Goal: Task Accomplishment & Management: Manage account settings

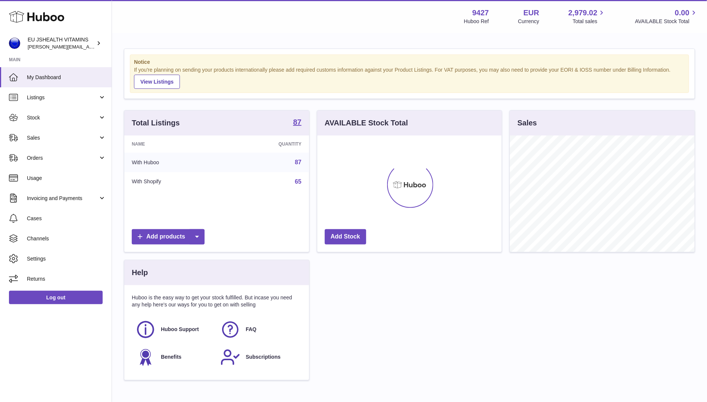
scroll to position [116, 185]
click at [63, 139] on span "Sales" at bounding box center [62, 137] width 71 height 7
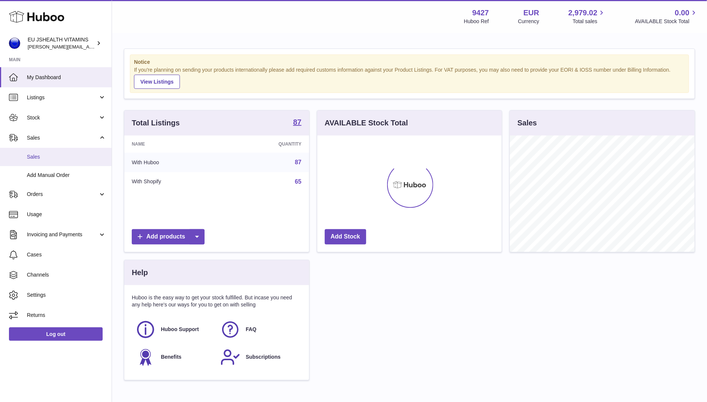
click at [61, 157] on span "Sales" at bounding box center [66, 156] width 79 height 7
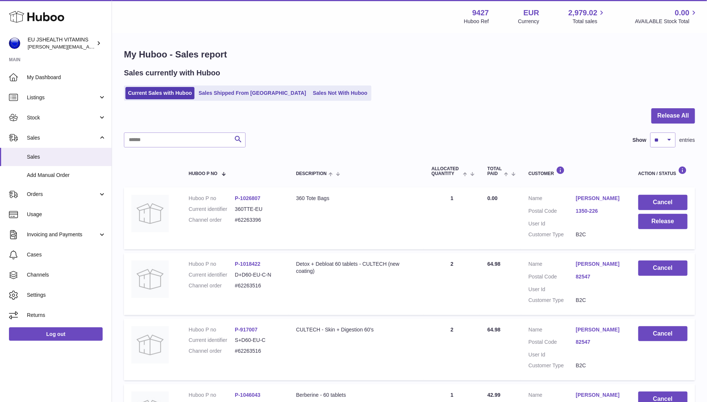
click at [310, 94] on link "Sales Not With Huboo" at bounding box center [340, 93] width 60 height 12
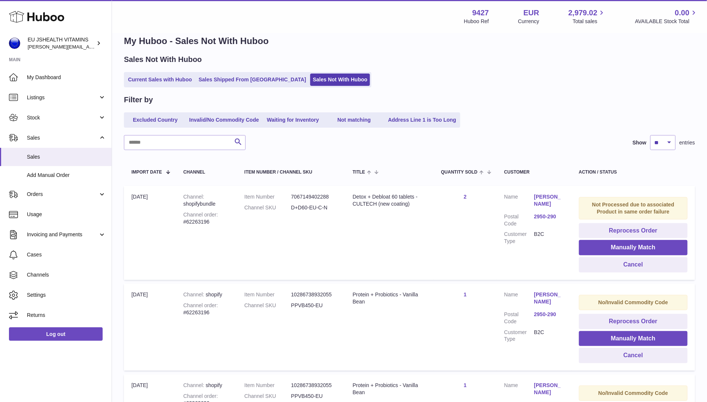
scroll to position [14, 0]
click at [312, 304] on dd "PPVB450-EU" at bounding box center [314, 305] width 47 height 7
click at [57, 118] on span "Stock" at bounding box center [62, 117] width 71 height 7
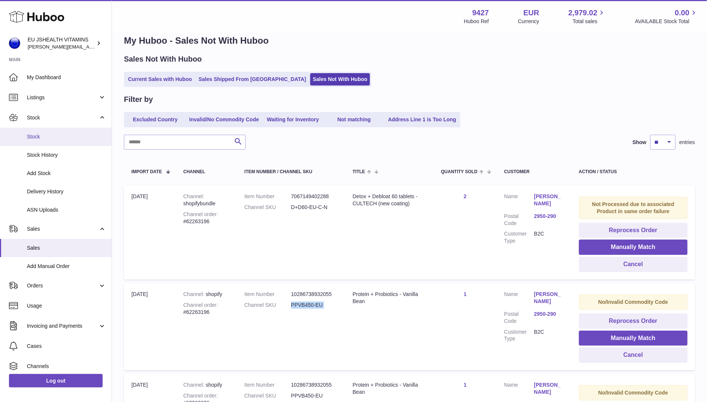
click at [44, 137] on span "Stock" at bounding box center [66, 136] width 79 height 7
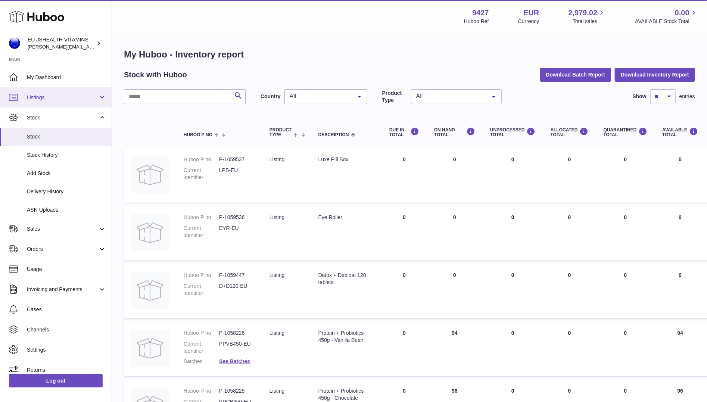
click at [71, 100] on span "Listings" at bounding box center [62, 97] width 71 height 7
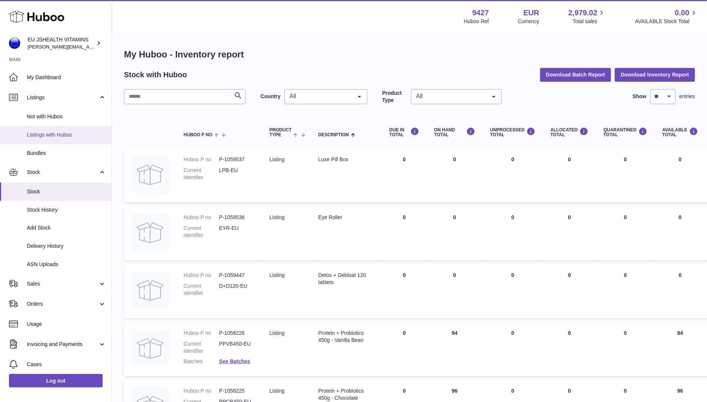
click at [76, 136] on span "Listings with Huboo" at bounding box center [66, 134] width 79 height 7
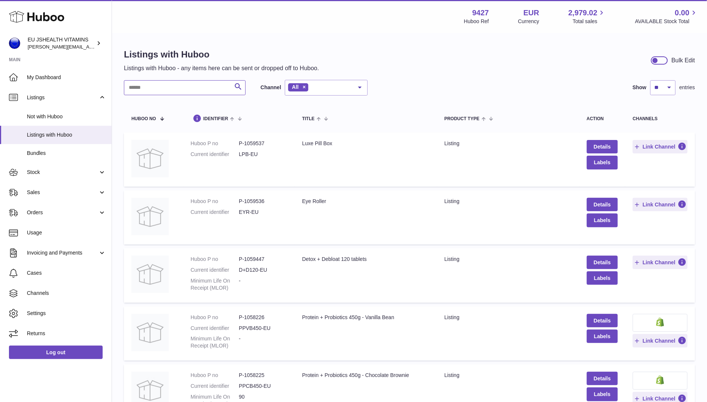
click at [205, 81] on input "text" at bounding box center [185, 87] width 122 height 15
type input "*******"
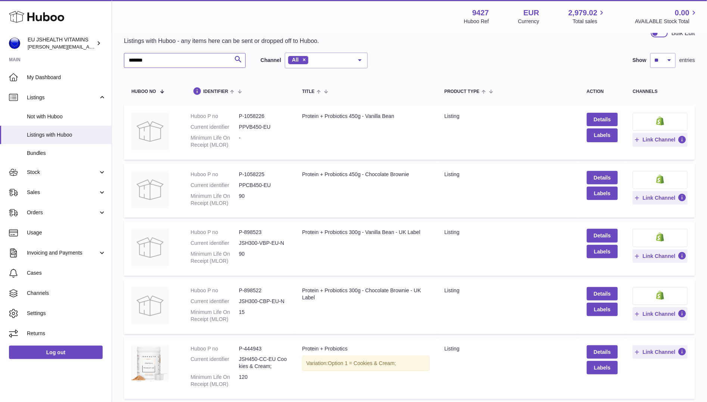
scroll to position [31, 0]
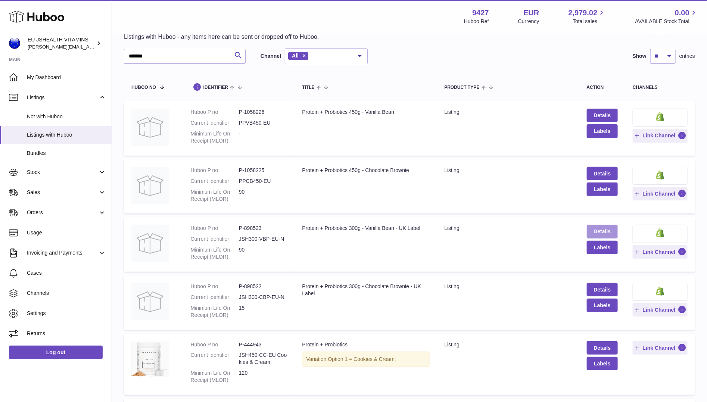
click at [615, 228] on link "Details" at bounding box center [602, 231] width 31 height 13
click at [609, 114] on link "Details" at bounding box center [602, 115] width 31 height 13
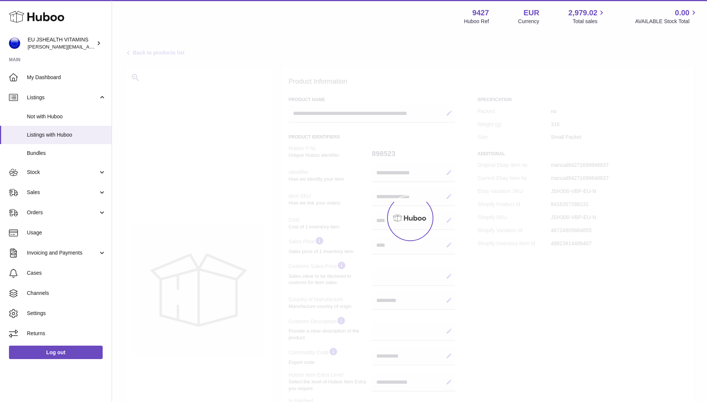
select select "**"
select select "****"
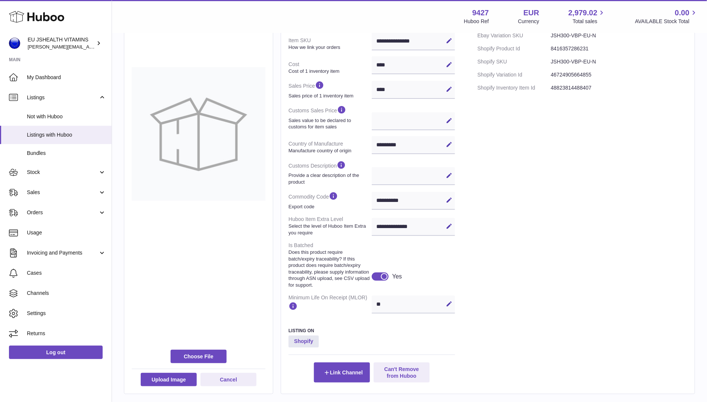
scroll to position [206, 0]
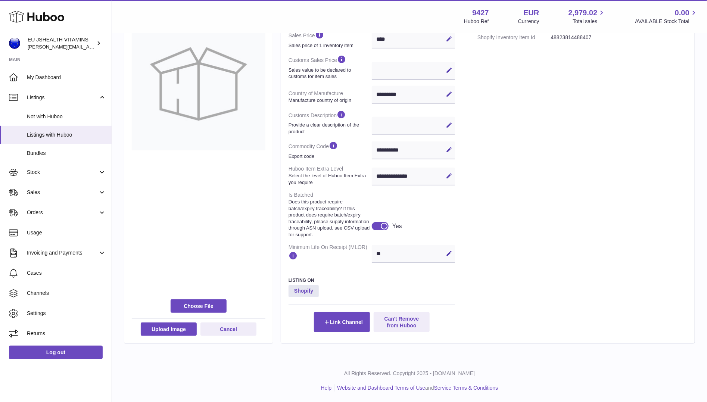
click at [397, 152] on div "**********" at bounding box center [413, 150] width 83 height 18
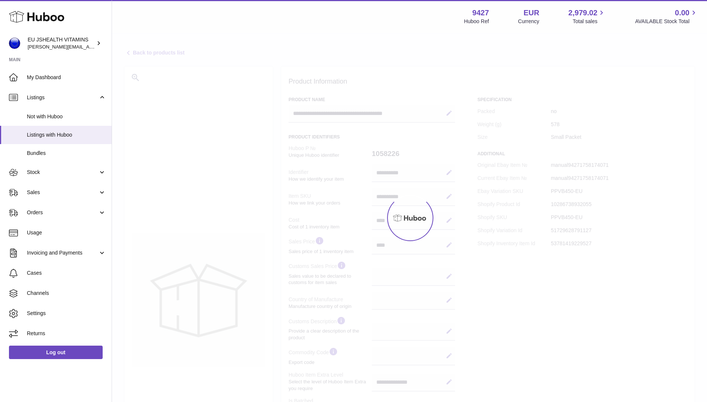
select select
select select "****"
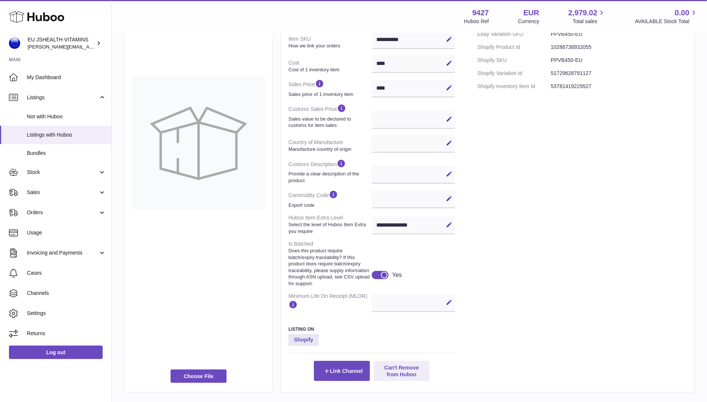
scroll to position [170, 0]
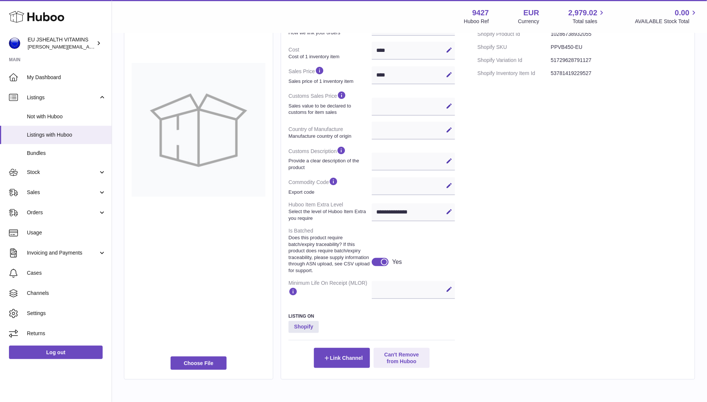
click at [409, 290] on div "Edit Cancel Save" at bounding box center [413, 290] width 83 height 18
click at [450, 290] on icon at bounding box center [449, 289] width 7 height 7
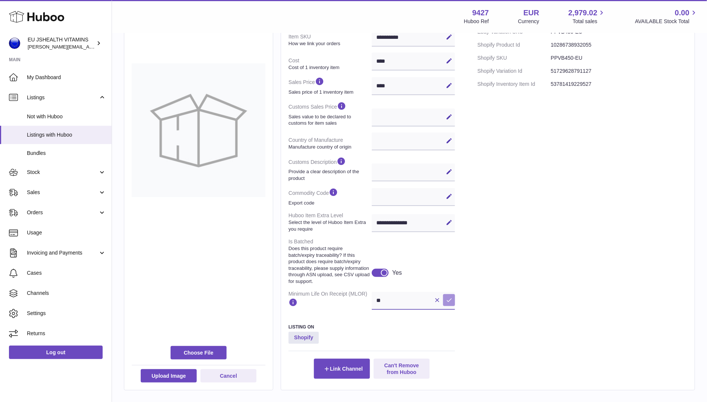
type input "**"
click at [450, 297] on icon at bounding box center [449, 300] width 7 height 7
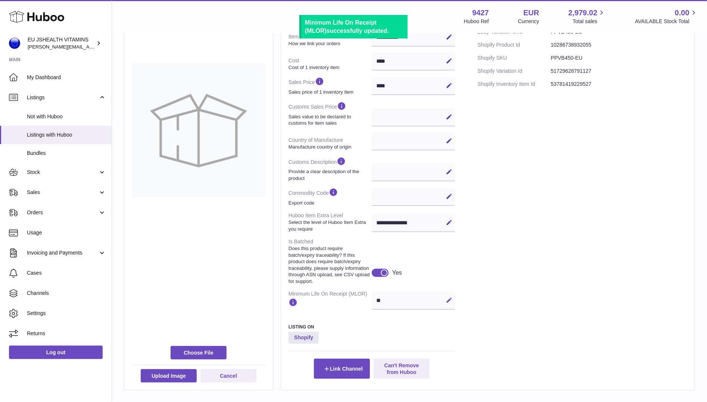
click at [455, 301] on button "Edit" at bounding box center [449, 300] width 12 height 12
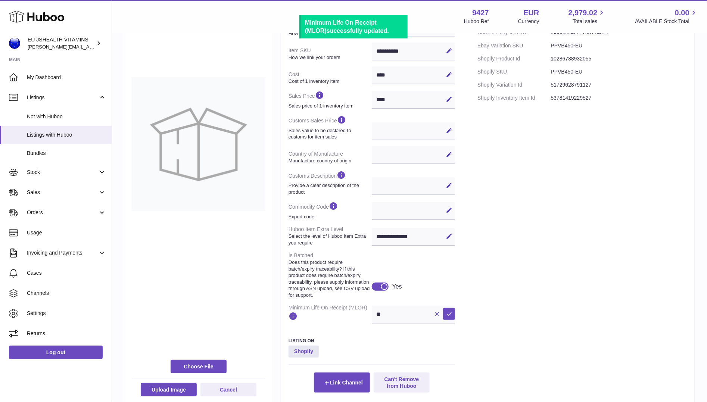
click at [480, 289] on div "Specification Packed no Weight (g) 578 Size Small Packet Additional Original Eb…" at bounding box center [582, 172] width 210 height 442
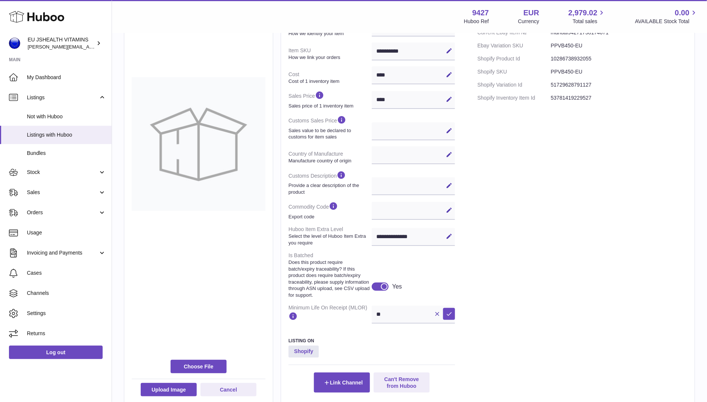
click at [382, 180] on div "Edit Cancel Save" at bounding box center [413, 186] width 83 height 18
click at [450, 205] on button "Edit" at bounding box center [449, 210] width 12 height 12
paste input "**********"
type input "**********"
click at [452, 212] on icon at bounding box center [449, 210] width 7 height 7
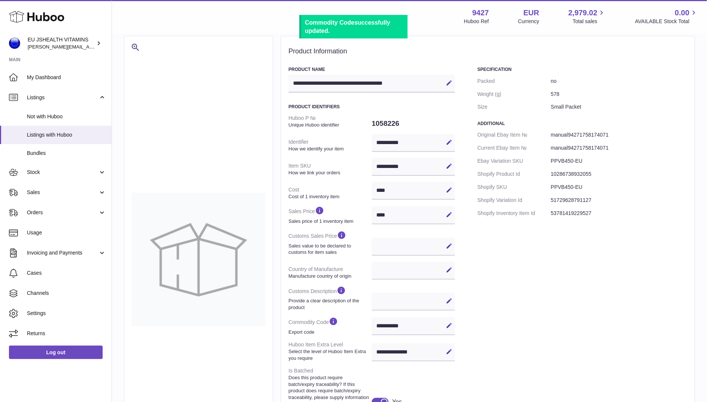
scroll to position [0, 0]
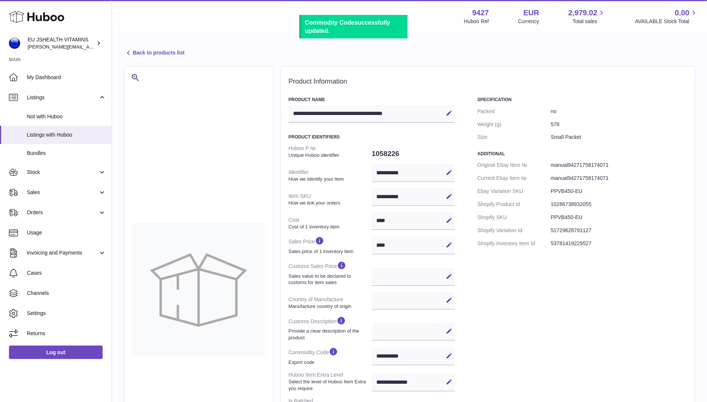
click at [130, 52] on icon at bounding box center [128, 53] width 9 height 9
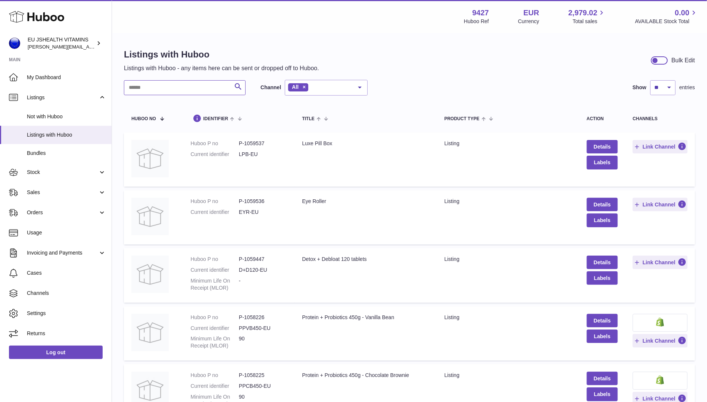
click at [188, 91] on input "text" at bounding box center [185, 87] width 122 height 15
type input "*******"
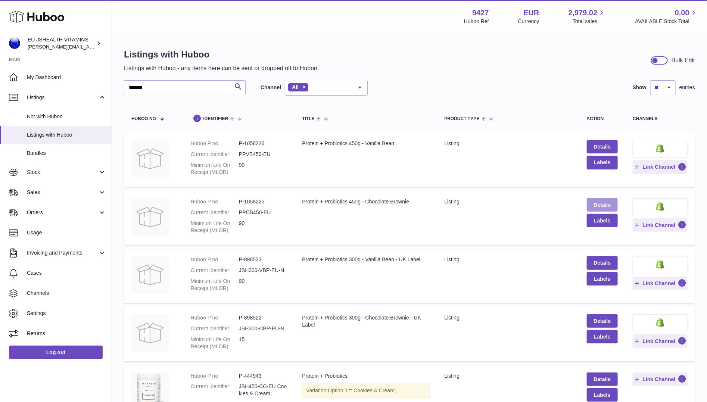
click at [599, 202] on link "Details" at bounding box center [602, 204] width 31 height 13
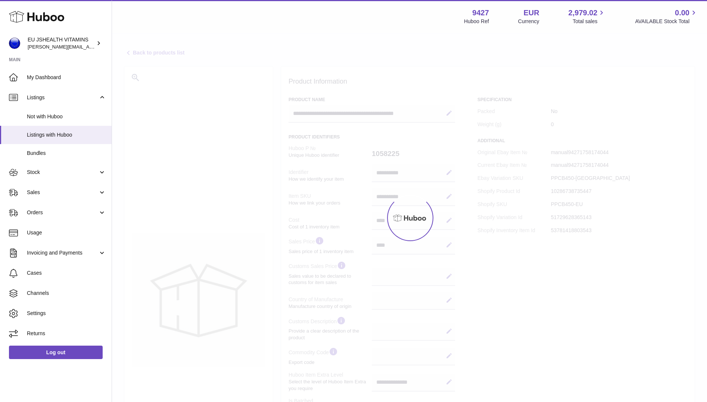
select select
select select "****"
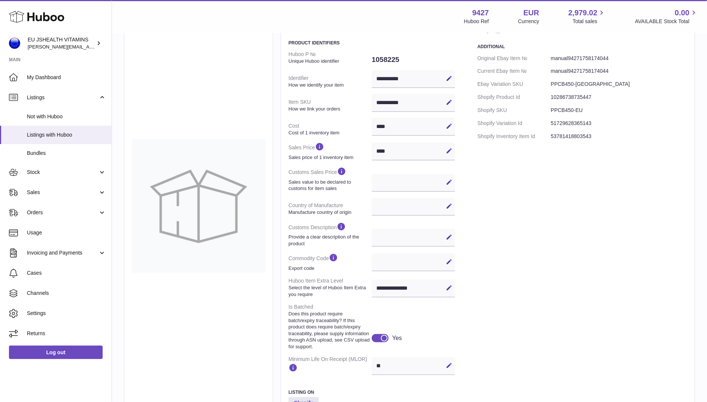
scroll to position [99, 0]
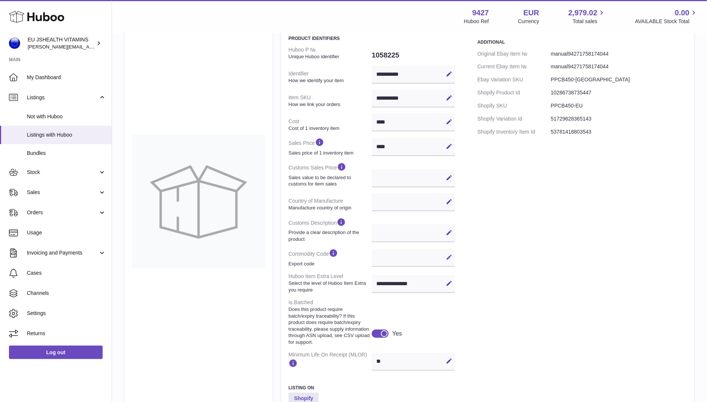
click at [448, 256] on icon at bounding box center [449, 257] width 7 height 7
paste input "**********"
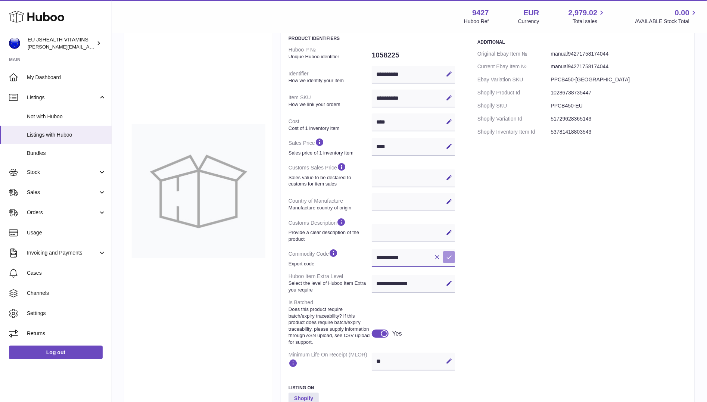
scroll to position [88, 0]
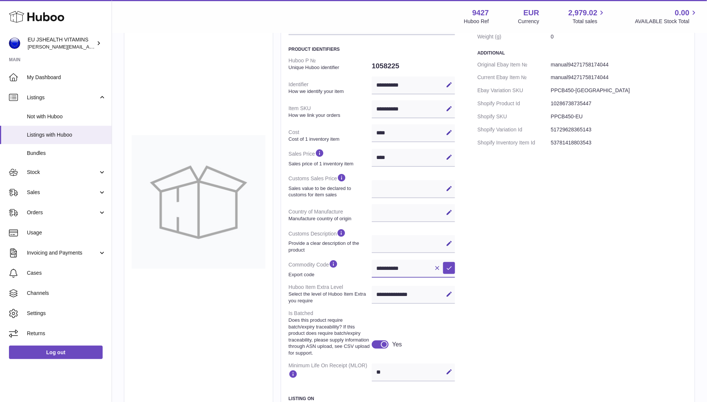
type input "**********"
click at [447, 258] on dd "**********" at bounding box center [413, 269] width 83 height 24
click at [447, 265] on icon at bounding box center [449, 268] width 7 height 7
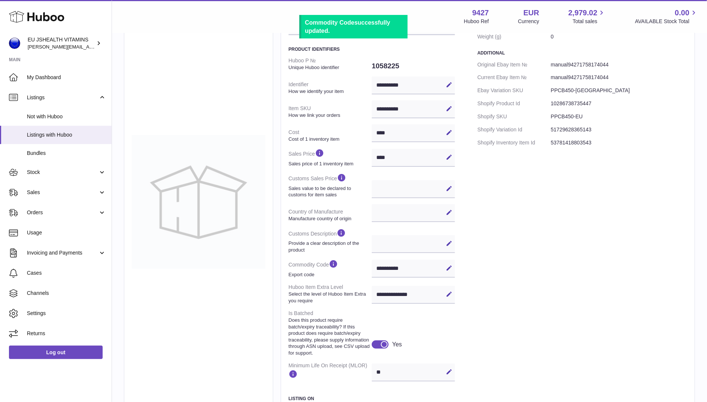
scroll to position [0, 0]
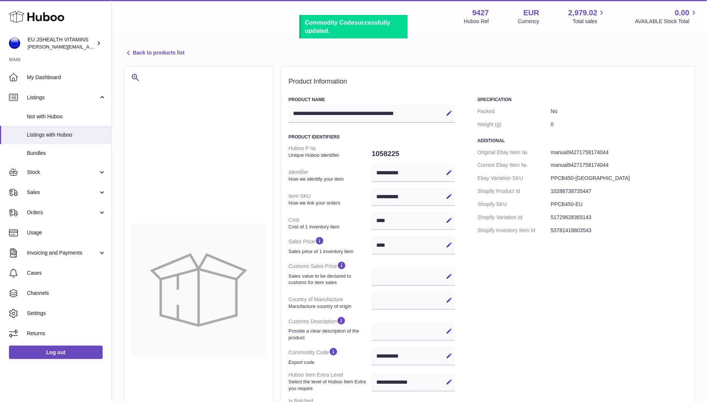
click at [125, 55] on icon at bounding box center [128, 53] width 9 height 9
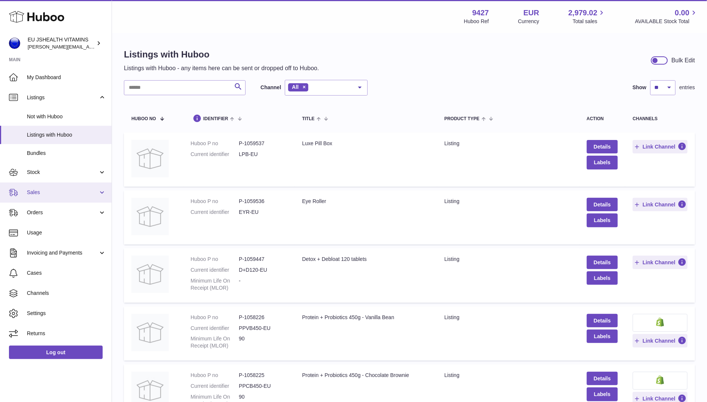
click at [54, 186] on link "Sales" at bounding box center [56, 193] width 112 height 20
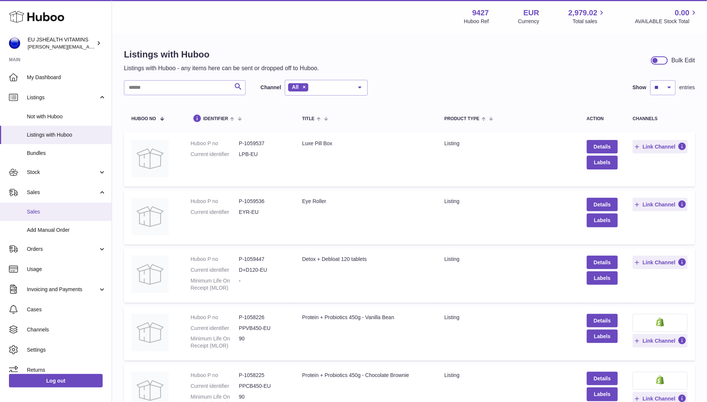
click at [53, 212] on span "Sales" at bounding box center [66, 211] width 79 height 7
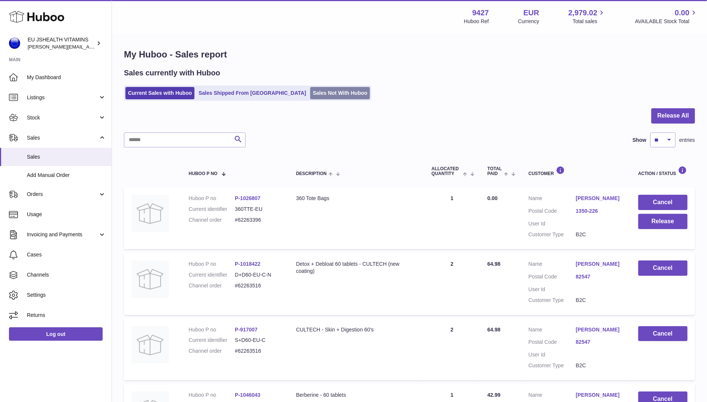
click at [310, 98] on link "Sales Not With Huboo" at bounding box center [340, 93] width 60 height 12
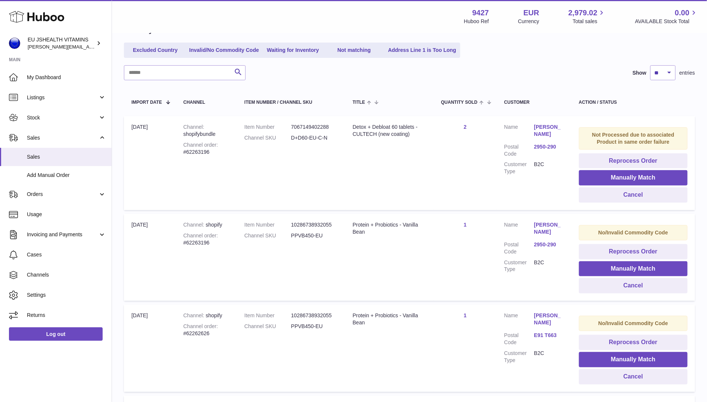
scroll to position [96, 0]
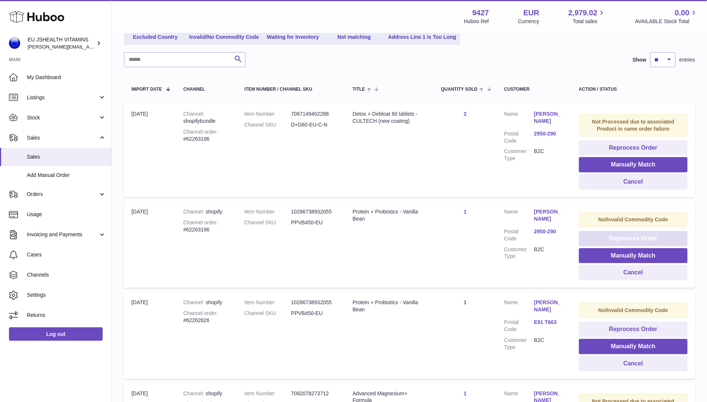
click at [651, 238] on button "Reprocess Order" at bounding box center [633, 238] width 109 height 15
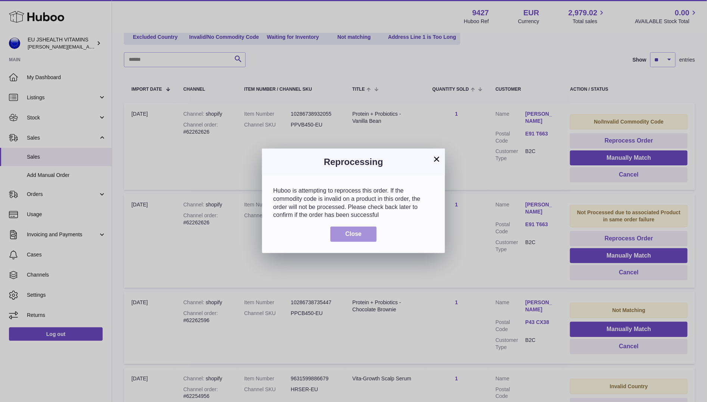
click at [355, 230] on button "Close" at bounding box center [353, 234] width 46 height 15
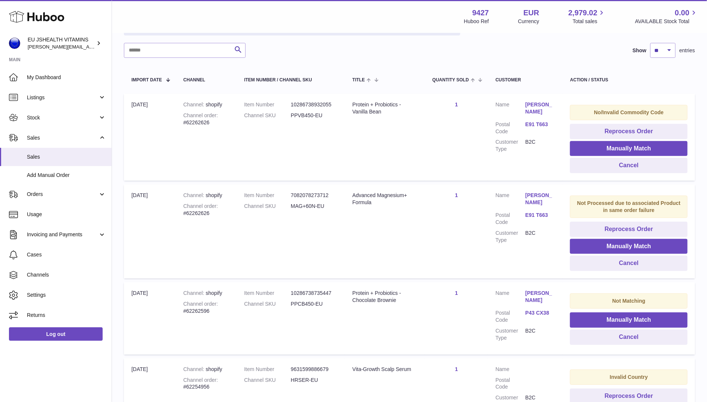
scroll to position [106, 0]
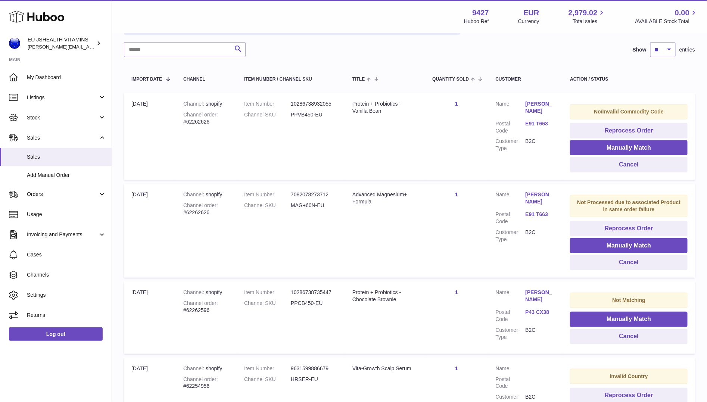
click at [300, 300] on dd "PPCB450-EU" at bounding box center [314, 303] width 47 height 7
copy tr "PPCB450-EU Title"
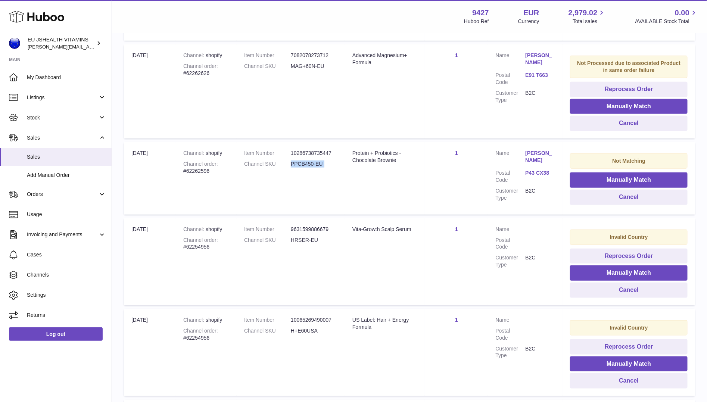
scroll to position [245, 0]
click at [314, 163] on dd "PPCB450-EU" at bounding box center [314, 164] width 47 height 7
copy tr "PPCB450-EU Title"
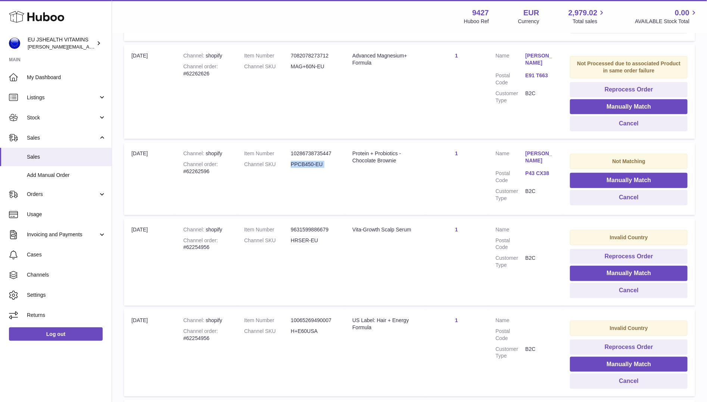
click at [303, 154] on dd "10286738735447" at bounding box center [314, 153] width 47 height 7
click at [303, 159] on dl "Item Number 10286738735447 Channel SKU PPCB450-EU" at bounding box center [290, 161] width 93 height 22
copy tr "PPCB450-EU Title"
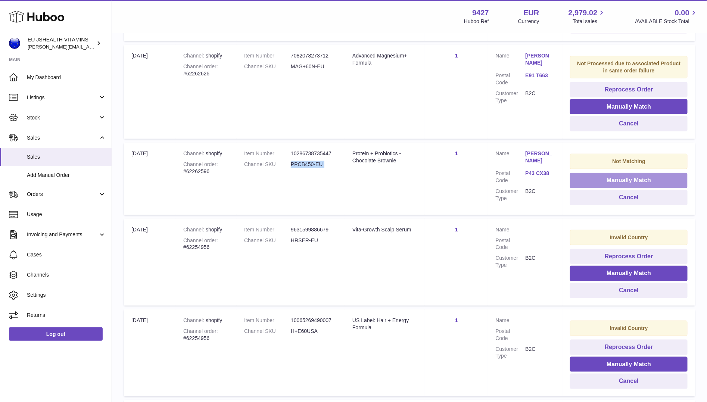
click at [595, 183] on button "Manually Match" at bounding box center [629, 180] width 118 height 15
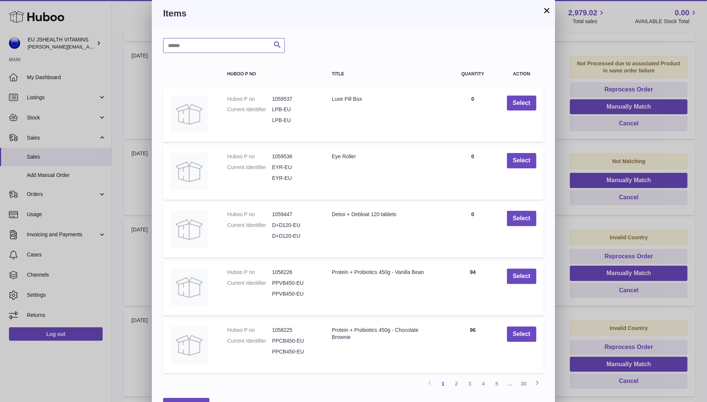
click at [190, 50] on input "text" at bounding box center [224, 45] width 122 height 15
paste input "**********"
type input "**********"
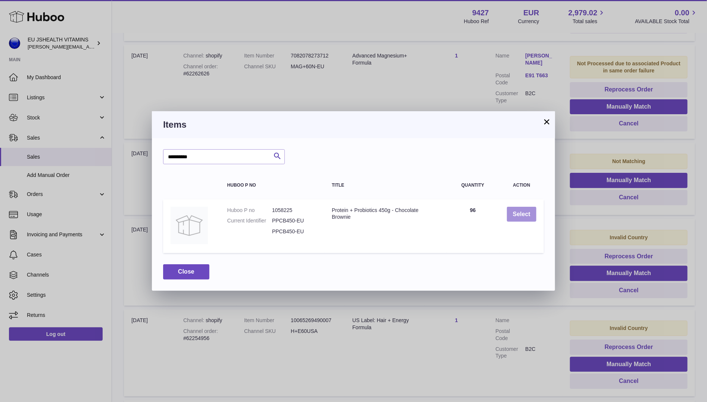
click at [514, 220] on button "Select" at bounding box center [521, 214] width 29 height 15
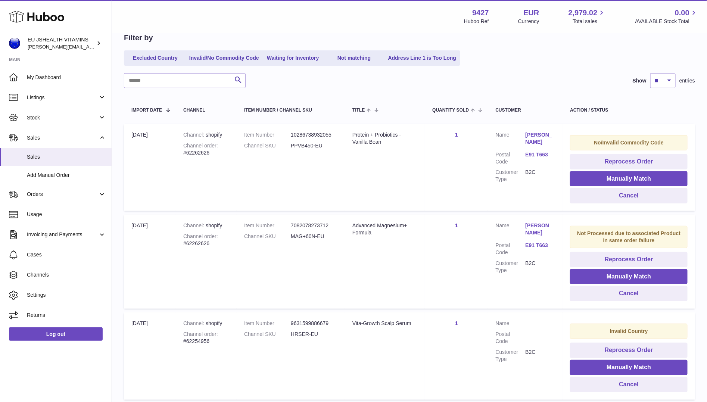
scroll to position [63, 0]
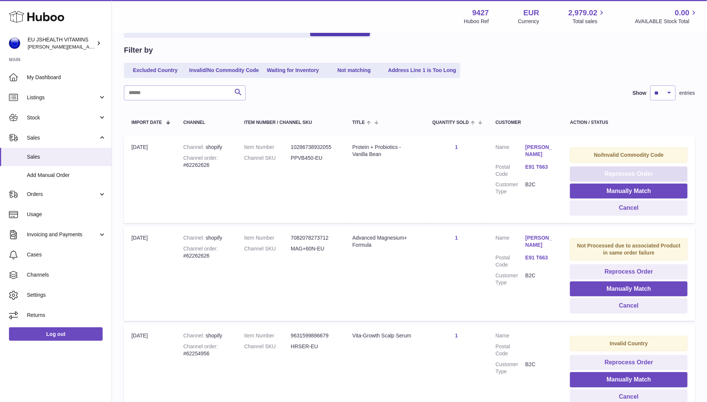
click at [643, 172] on button "Reprocess Order" at bounding box center [629, 173] width 118 height 15
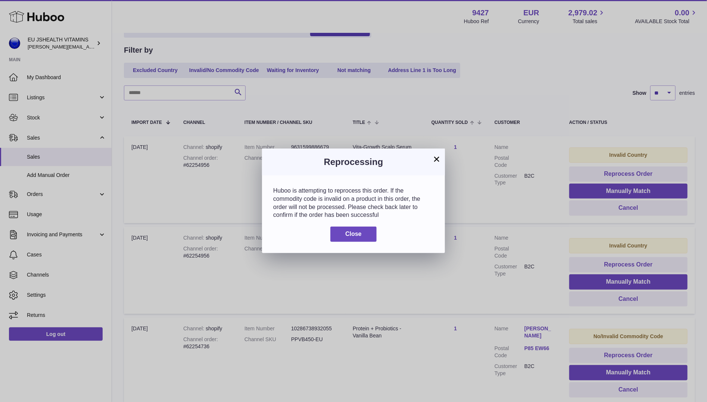
click at [358, 246] on div "Huboo is attempting to reprocess this order. If the commodity code is invalid o…" at bounding box center [353, 213] width 183 height 77
click at [358, 239] on button "Close" at bounding box center [353, 234] width 46 height 15
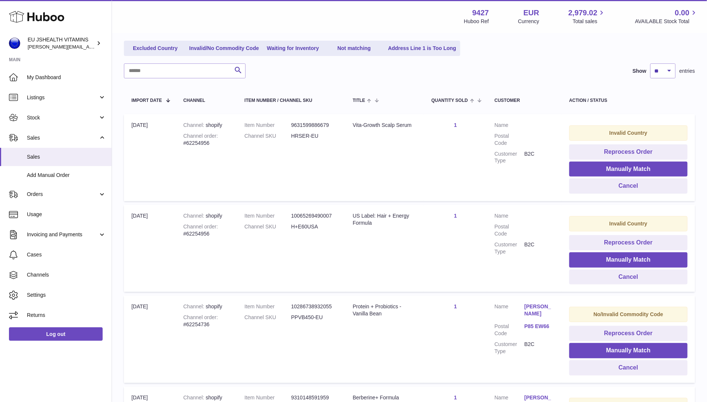
scroll to position [88, 0]
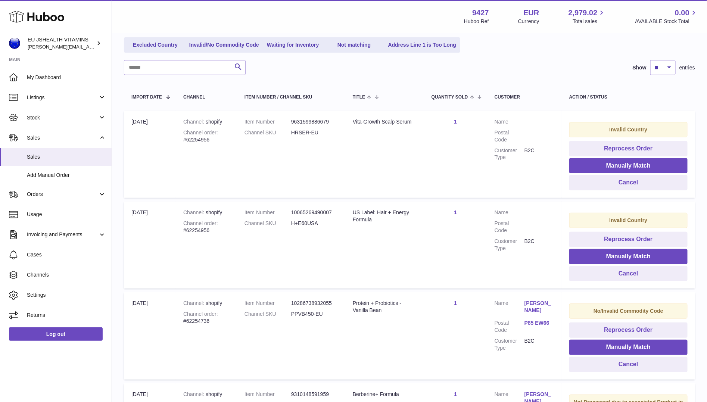
click at [198, 228] on div "Channel order #62254956" at bounding box center [206, 227] width 46 height 14
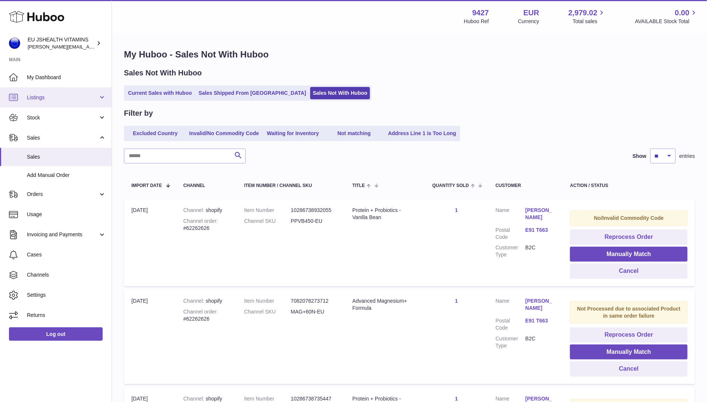
click at [40, 101] on link "Listings" at bounding box center [56, 97] width 112 height 20
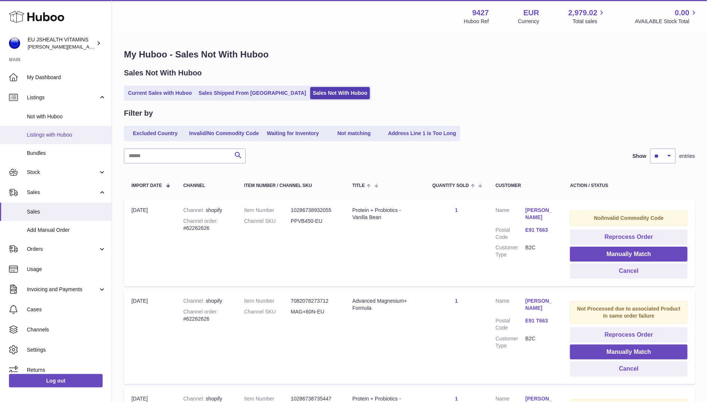
click at [49, 134] on span "Listings with Huboo" at bounding box center [66, 134] width 79 height 7
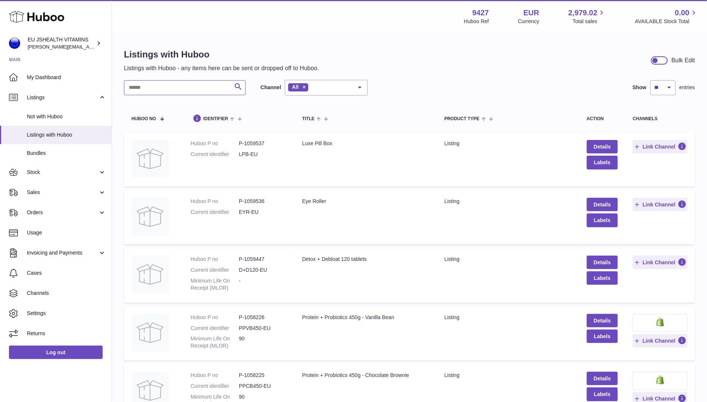
paste input "**********"
click at [164, 81] on input "text" at bounding box center [185, 87] width 122 height 15
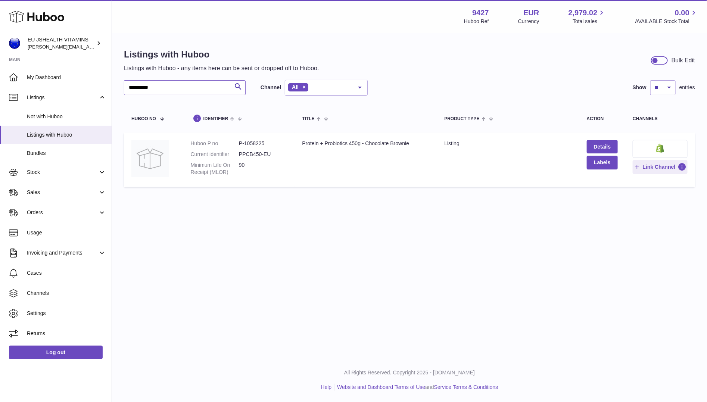
type input "**********"
click at [646, 145] on button at bounding box center [660, 149] width 55 height 18
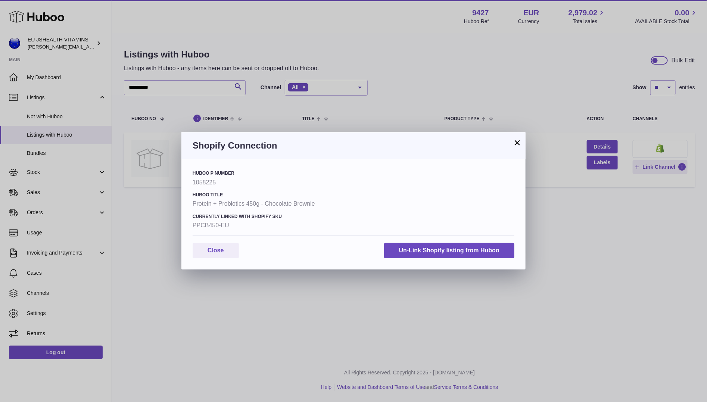
click at [299, 303] on div "× Shopify Connection Huboo P number 1058225 Huboo Title Protein + Probiotics 45…" at bounding box center [353, 201] width 707 height 402
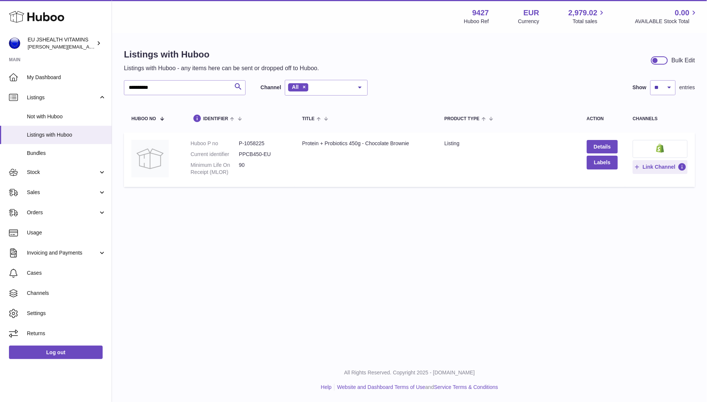
click at [651, 146] on button at bounding box center [660, 149] width 55 height 18
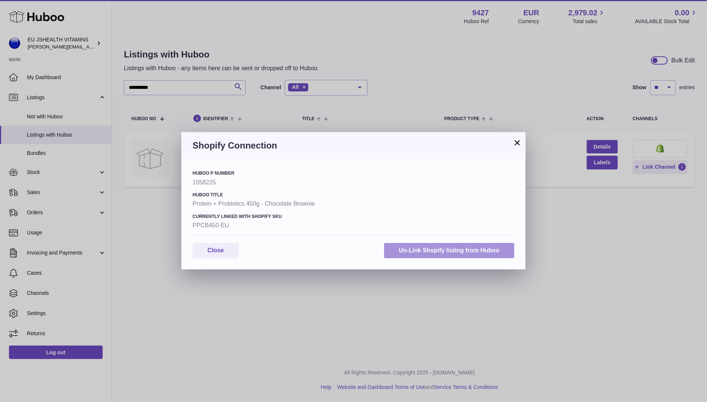
click at [424, 249] on button "Un-Link Shopify listing from Huboo" at bounding box center [449, 250] width 130 height 15
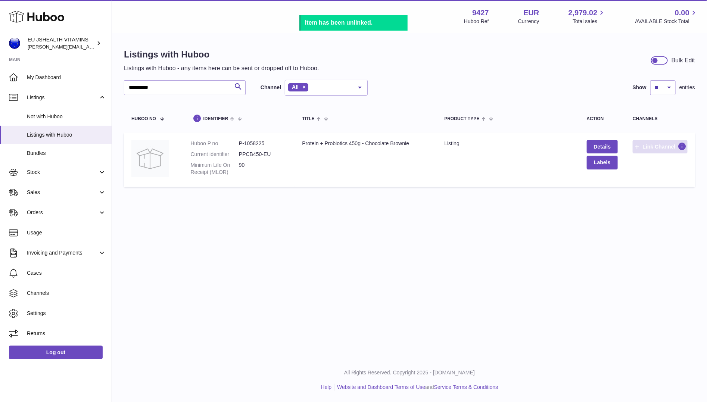
click at [655, 147] on span "Link Channel" at bounding box center [659, 146] width 33 height 7
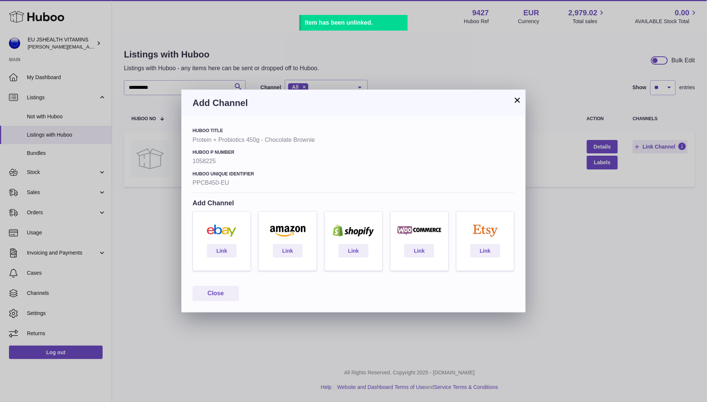
click at [606, 218] on div "× Add Channel Huboo Title Protein + Probiotics 450g - Chocolate Brownie Huboo P…" at bounding box center [353, 201] width 707 height 402
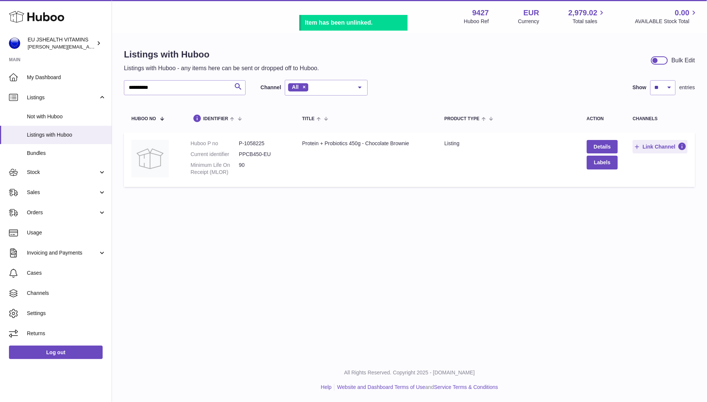
click at [255, 155] on dd "PPCB450-EU" at bounding box center [263, 154] width 48 height 7
copy dl "PPCB450-EU"
click at [662, 147] on span "Link Channel" at bounding box center [659, 146] width 33 height 7
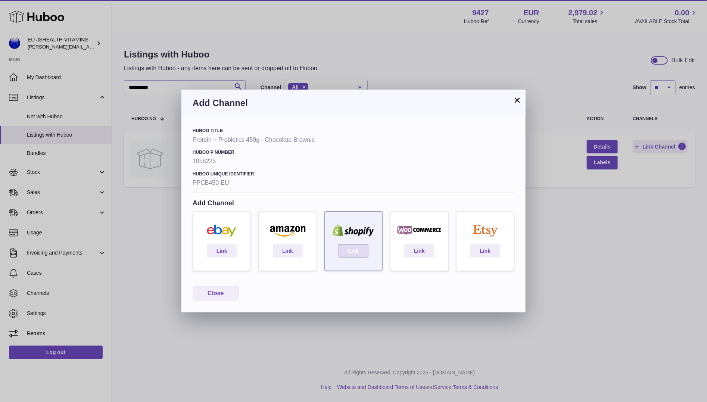
click at [364, 252] on link "Link" at bounding box center [354, 250] width 30 height 13
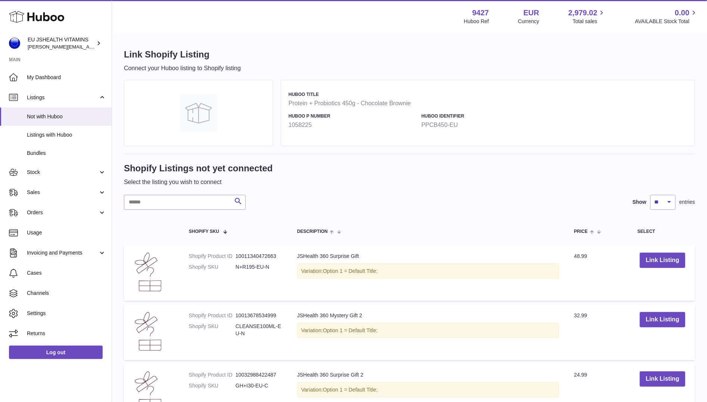
click at [204, 187] on div "Shopify Listings not yet connected Select the listing you wish to connect" at bounding box center [409, 175] width 571 height 26
click at [202, 200] on input "text" at bounding box center [185, 202] width 122 height 15
paste input "**********"
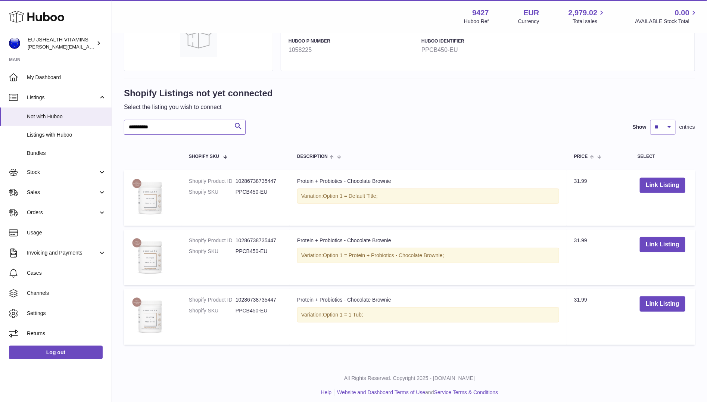
scroll to position [79, 0]
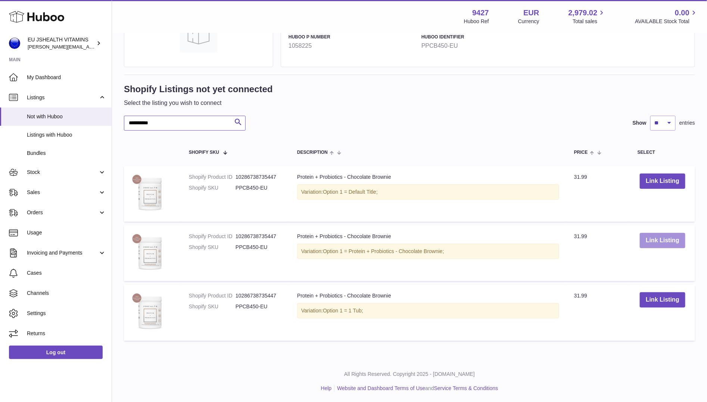
type input "**********"
click at [661, 235] on button "Link Listing" at bounding box center [663, 240] width 46 height 15
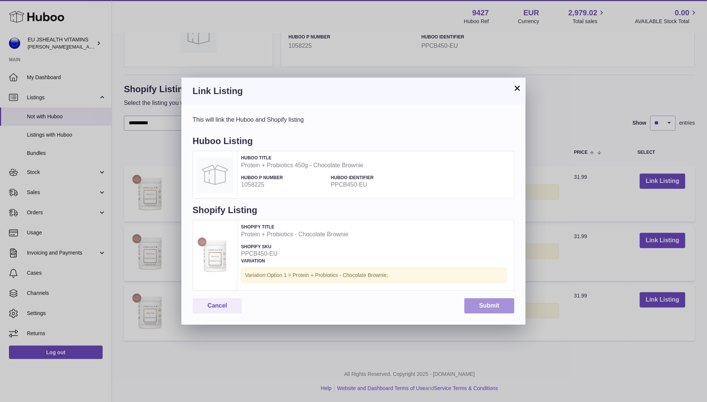
click at [474, 308] on button "Submit" at bounding box center [489, 305] width 50 height 15
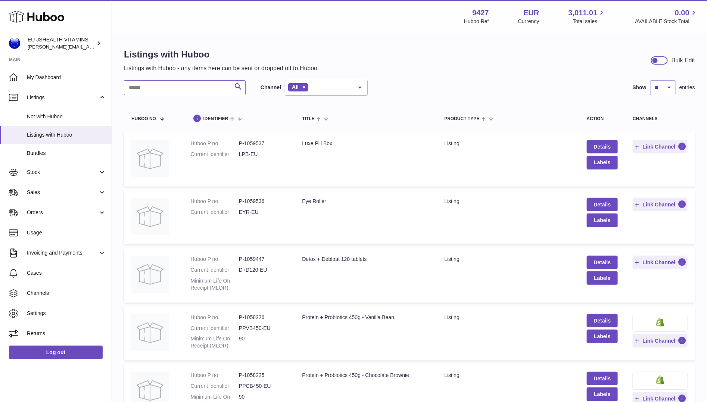
click at [182, 92] on input "text" at bounding box center [185, 87] width 122 height 15
paste input "**********"
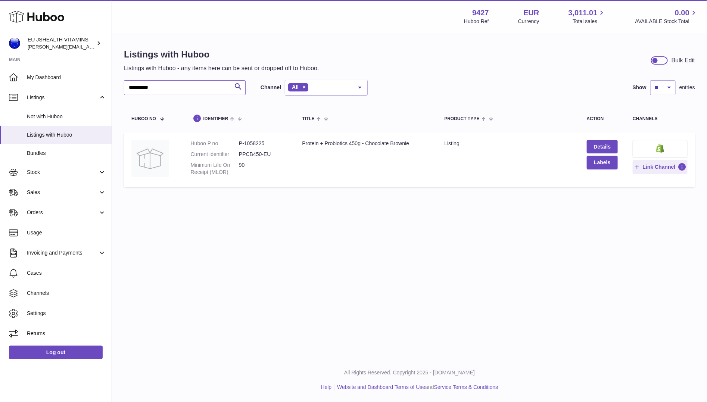
type input "**********"
click at [659, 144] on img at bounding box center [660, 148] width 8 height 9
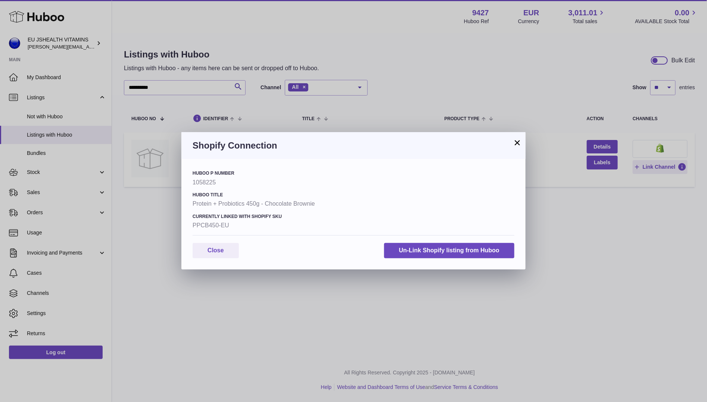
click at [417, 338] on div "× Shopify Connection Huboo P number 1058225 Huboo Title Protein + Probiotics 45…" at bounding box center [353, 201] width 707 height 402
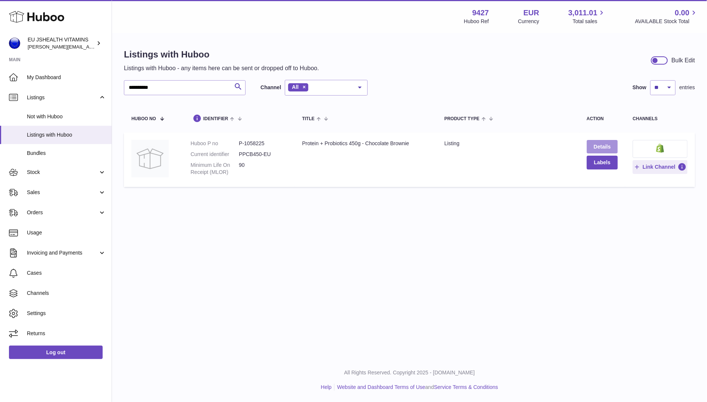
click at [596, 144] on link "Details" at bounding box center [602, 146] width 31 height 13
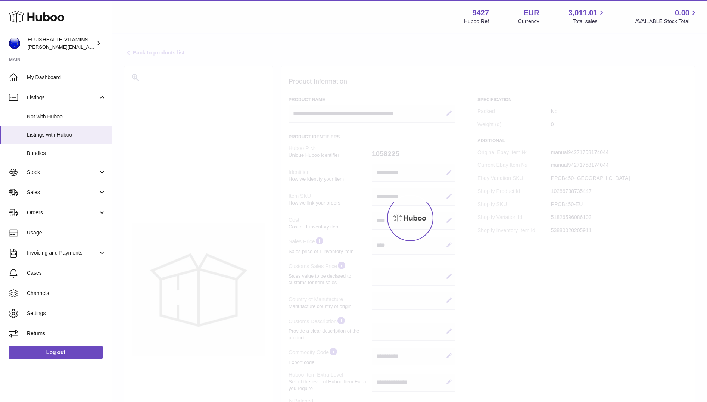
select select
select select "****"
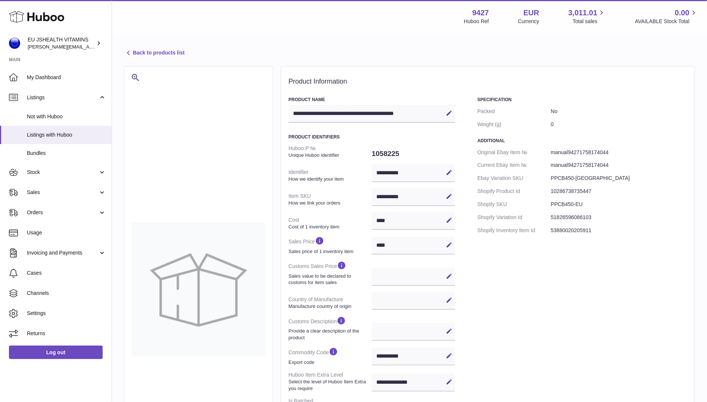
click at [571, 174] on dd "PPCB450-UK" at bounding box center [619, 178] width 136 height 13
copy dl "PPCB450-UK"
click at [580, 191] on dd "10286738735447" at bounding box center [619, 191] width 136 height 13
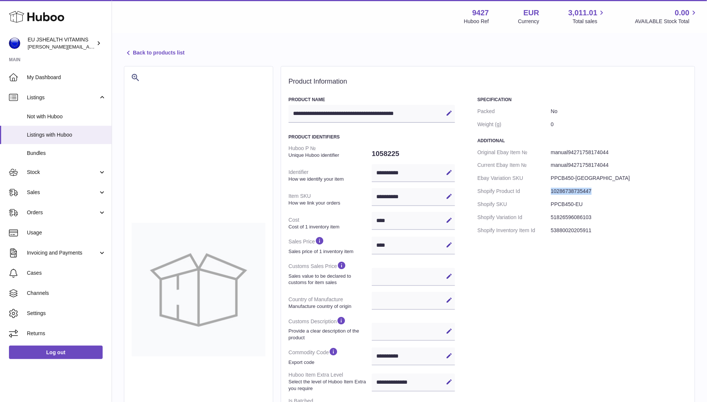
click at [580, 191] on dd "10286738735447" at bounding box center [619, 191] width 136 height 13
copy dd "10286738735447"
click at [121, 49] on div "**********" at bounding box center [409, 299] width 595 height 531
click at [129, 52] on icon at bounding box center [128, 53] width 9 height 9
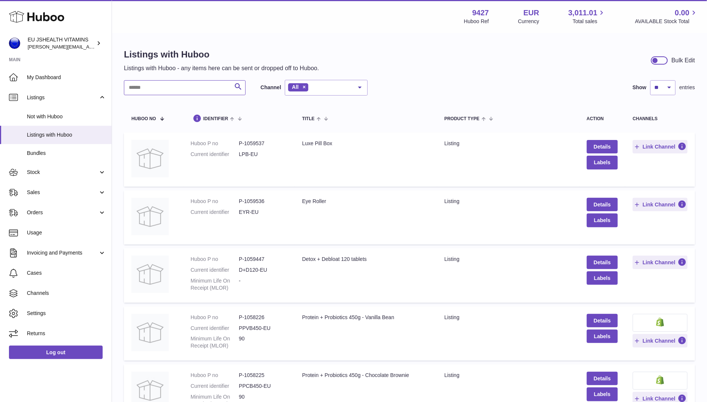
click at [166, 88] on input "text" at bounding box center [185, 87] width 122 height 15
type input "*******"
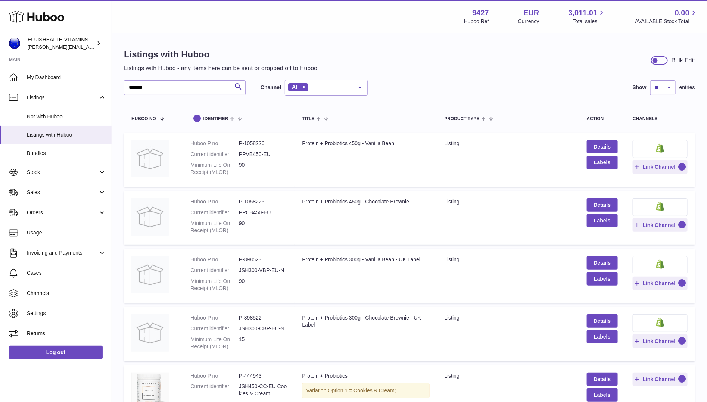
click at [260, 155] on dd "PPVB450-EU" at bounding box center [263, 154] width 48 height 7
copy dl "PPVB450-EU"
click at [639, 143] on button at bounding box center [660, 149] width 55 height 18
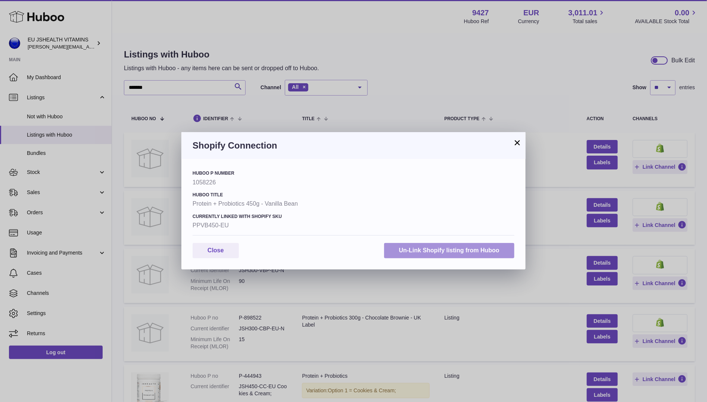
click at [418, 249] on button "Un-Link Shopify listing from Huboo" at bounding box center [449, 250] width 130 height 15
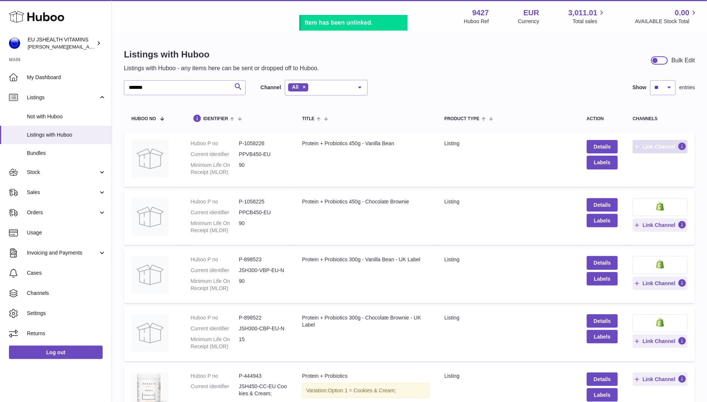
click at [658, 145] on span "Link Channel" at bounding box center [659, 146] width 33 height 7
click at [399, 55] on div at bounding box center [353, 201] width 707 height 402
click at [259, 156] on dd "PPVB450-EU" at bounding box center [263, 154] width 48 height 7
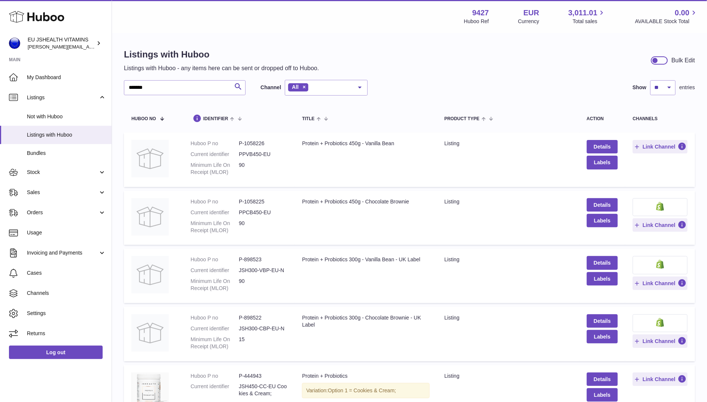
copy dl "PPVB450-EU"
click at [656, 138] on body ".st0{fill:#141414;}" at bounding box center [353, 201] width 707 height 402
click at [643, 144] on span "Link Channel" at bounding box center [659, 146] width 33 height 7
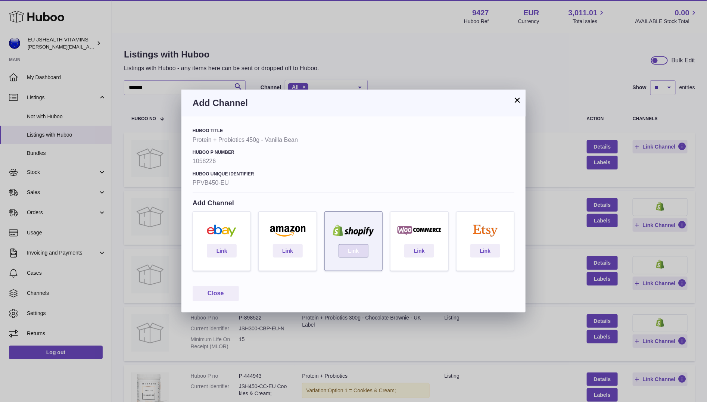
click at [351, 249] on link "Link" at bounding box center [354, 250] width 30 height 13
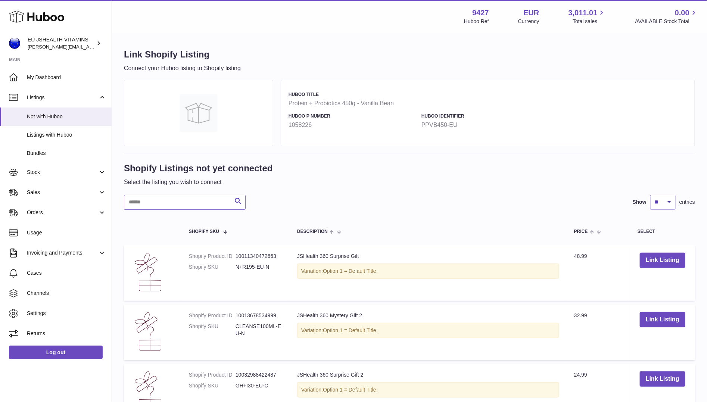
click at [196, 198] on input "text" at bounding box center [185, 202] width 122 height 15
paste input "**********"
type input "**********"
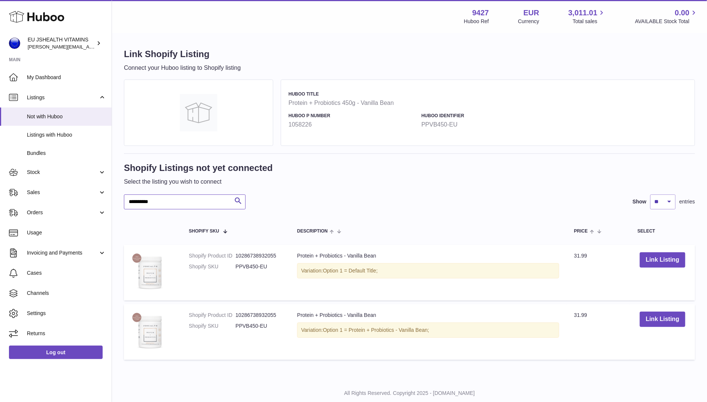
scroll to position [20, 0]
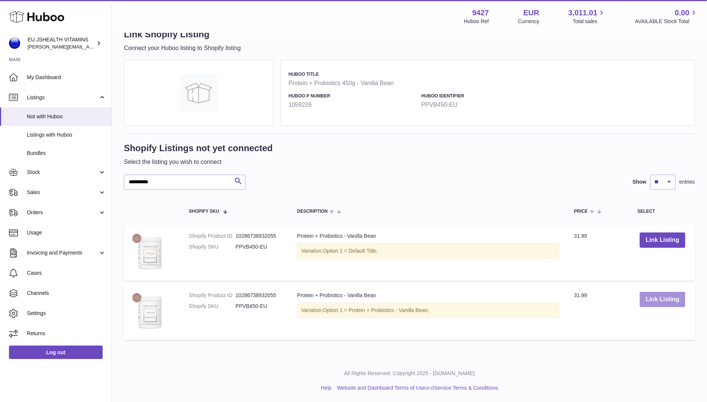
click at [664, 301] on button "Link Listing" at bounding box center [663, 299] width 46 height 15
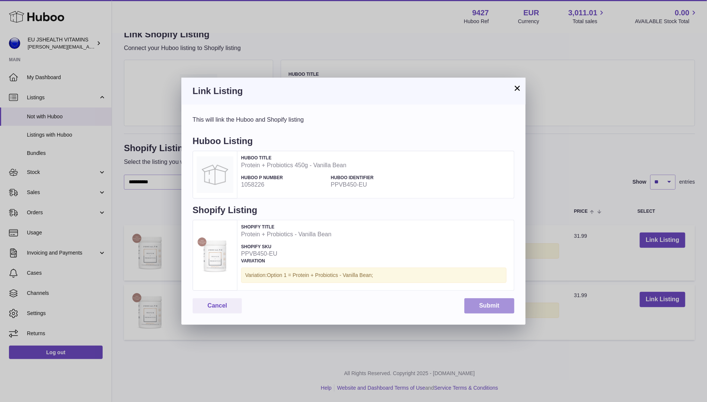
click at [482, 299] on button "Submit" at bounding box center [489, 305] width 50 height 15
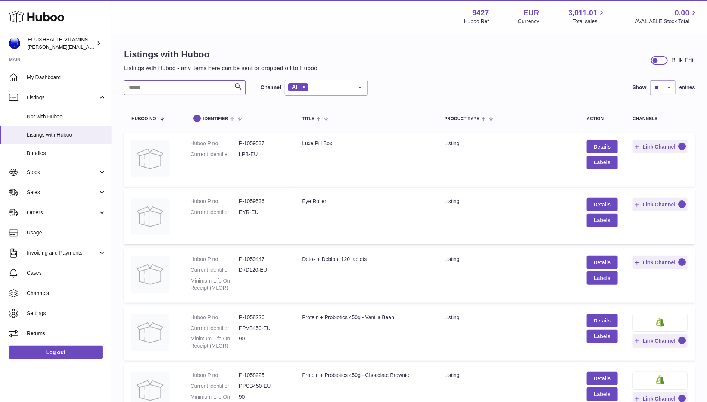
click at [146, 84] on input "text" at bounding box center [185, 87] width 122 height 15
paste input "**********"
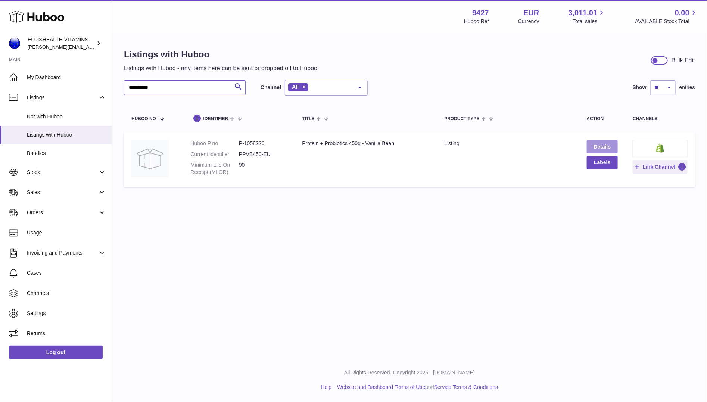
type input "**********"
click at [608, 146] on link "Details" at bounding box center [602, 146] width 31 height 13
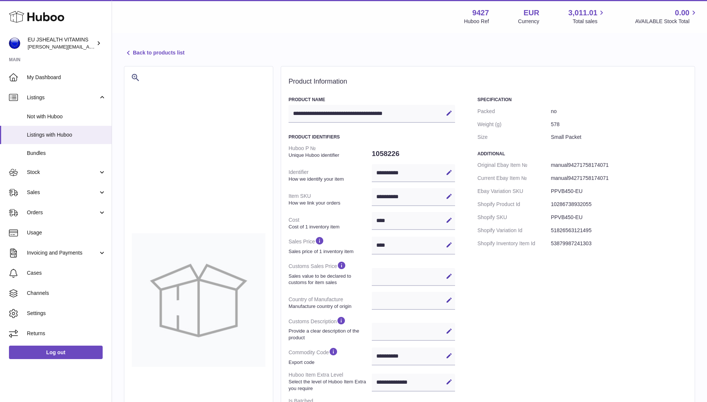
select select
select select "****"
click at [572, 203] on dd "10286738932055" at bounding box center [619, 204] width 136 height 13
copy dd "10286738932055"
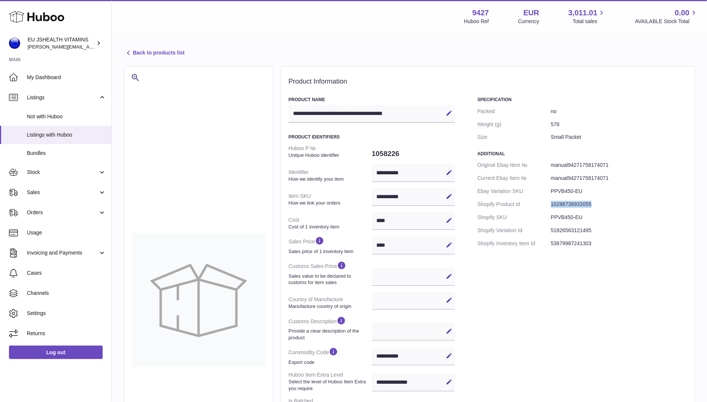
click at [126, 52] on icon at bounding box center [128, 53] width 9 height 9
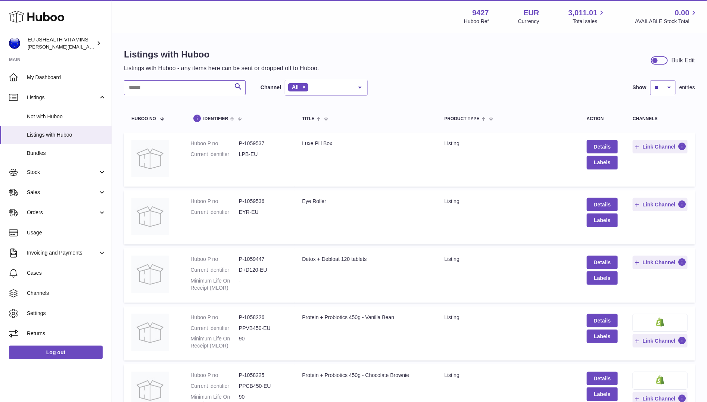
click at [149, 87] on input "text" at bounding box center [185, 87] width 122 height 15
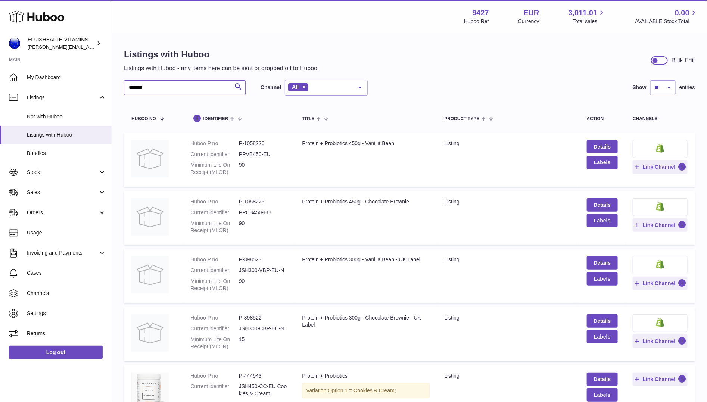
type input "*******"
click at [252, 152] on dd "PPVB450-EU" at bounding box center [263, 154] width 48 height 7
copy dl "PPVB450-EU"
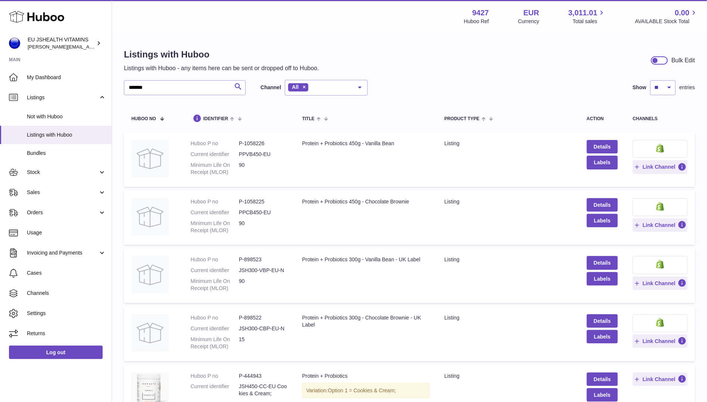
click at [661, 148] on img at bounding box center [660, 148] width 8 height 9
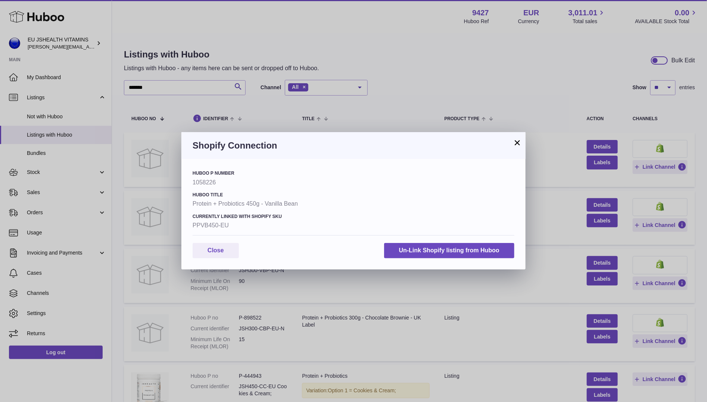
click at [403, 101] on div "× Shopify Connection Huboo P number 1058226 Huboo Title Protein + Probiotics 45…" at bounding box center [353, 201] width 707 height 402
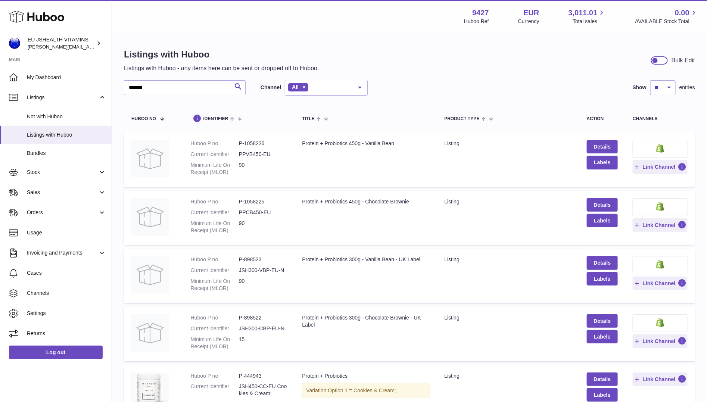
click at [261, 211] on dd "PPCB450-EU" at bounding box center [263, 212] width 48 height 7
copy dl "PPCB450-EU"
click at [673, 205] on button at bounding box center [660, 207] width 55 height 18
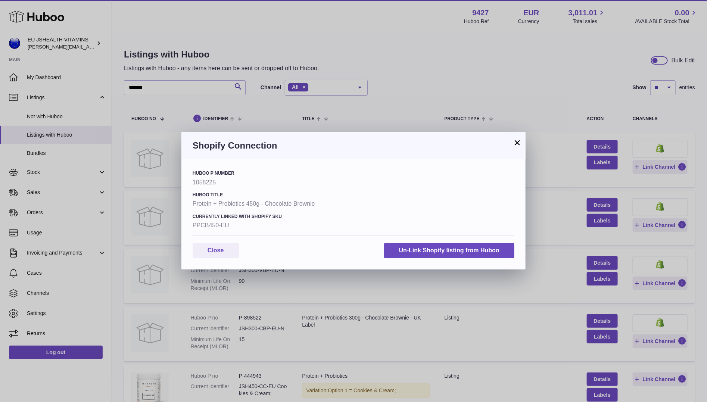
click at [415, 67] on div "× Shopify Connection Huboo P number 1058225 Huboo Title Protein + Probiotics 45…" at bounding box center [353, 201] width 707 height 402
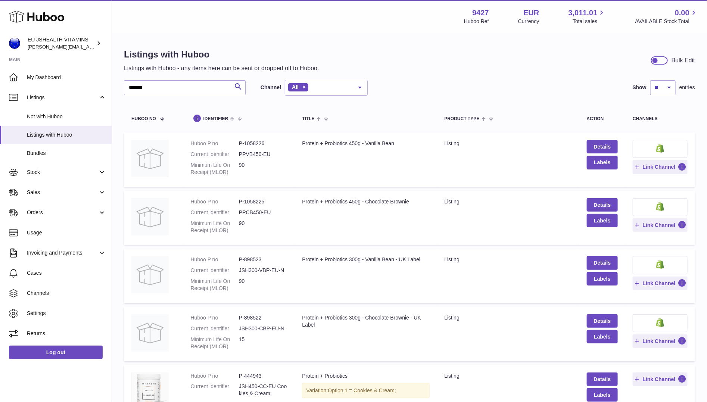
click at [261, 269] on dd "JSH300-VBP-EU-N" at bounding box center [263, 270] width 48 height 7
copy dl "JSH300-VBP-EU-N"
click at [647, 256] on button at bounding box center [660, 265] width 55 height 18
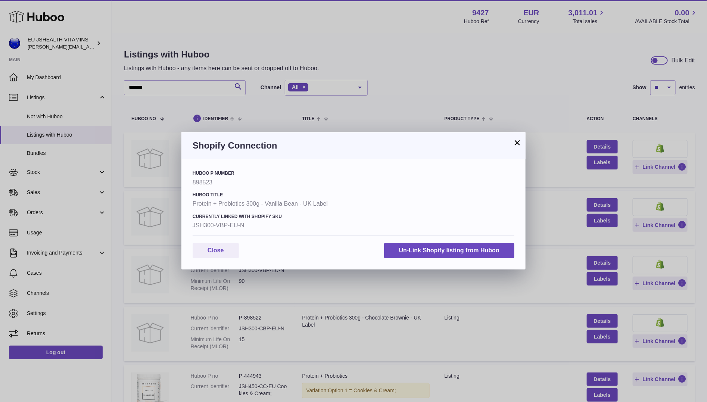
click at [380, 97] on div "× Shopify Connection Huboo P number 898523 Huboo Title Protein + Probiotics 300…" at bounding box center [353, 201] width 707 height 402
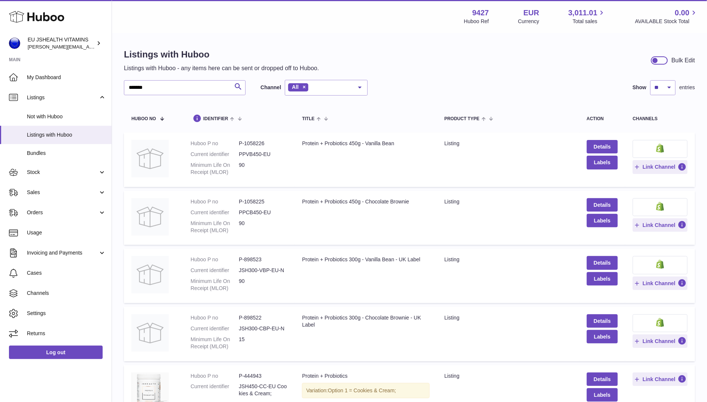
click at [275, 330] on dd "JSH300-CBP-EU-N" at bounding box center [263, 328] width 48 height 7
copy dl "JSH300-CBP-EU-N"
click at [651, 263] on button at bounding box center [660, 265] width 55 height 18
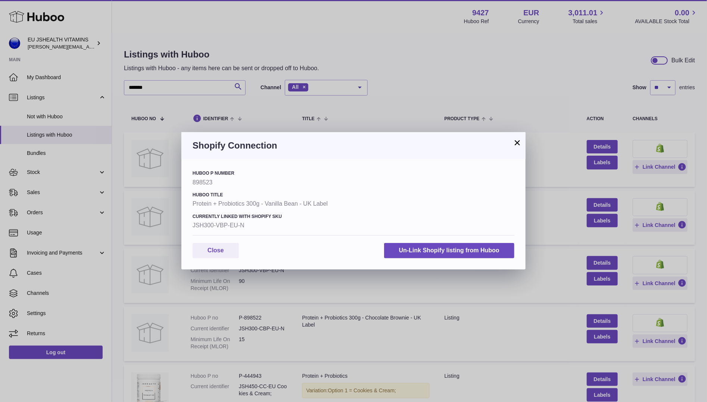
click at [372, 108] on div "× Shopify Connection Huboo P number 898523 Huboo Title Protein + Probiotics 300…" at bounding box center [353, 201] width 707 height 402
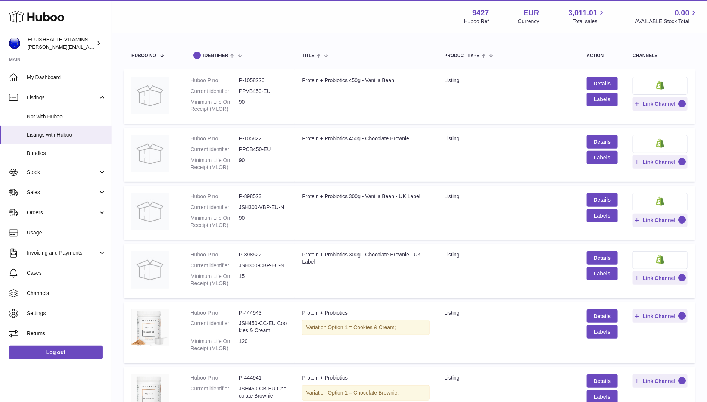
scroll to position [151, 0]
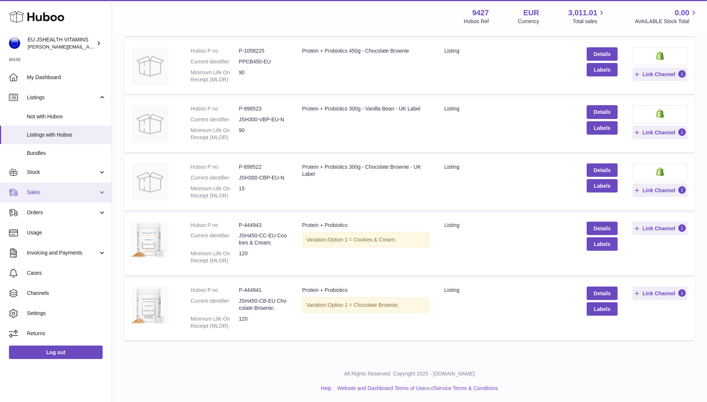
click at [37, 192] on span "Sales" at bounding box center [62, 192] width 71 height 7
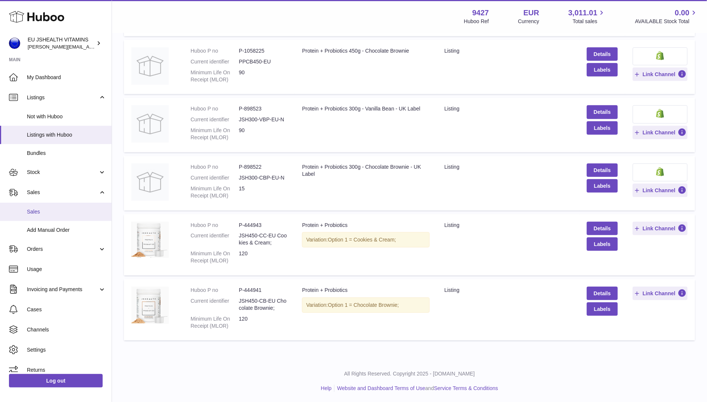
click at [37, 209] on span "Sales" at bounding box center [66, 211] width 79 height 7
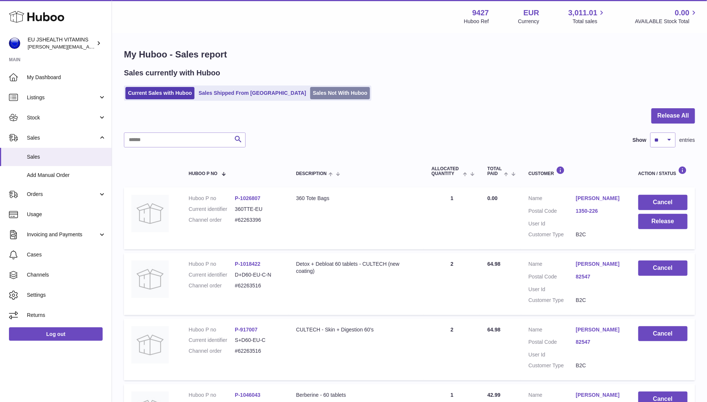
click at [310, 92] on link "Sales Not With Huboo" at bounding box center [340, 93] width 60 height 12
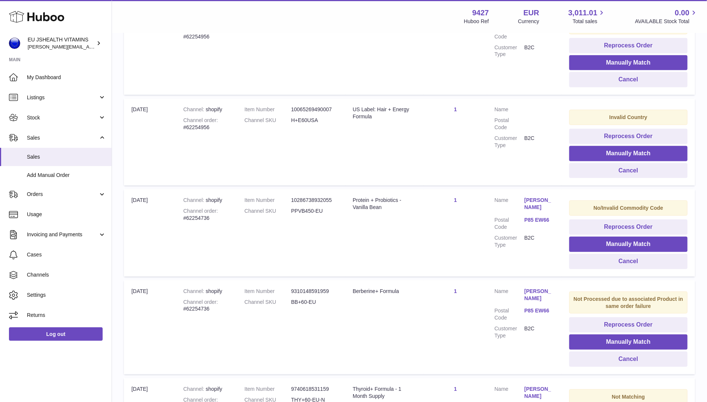
scroll to position [195, 0]
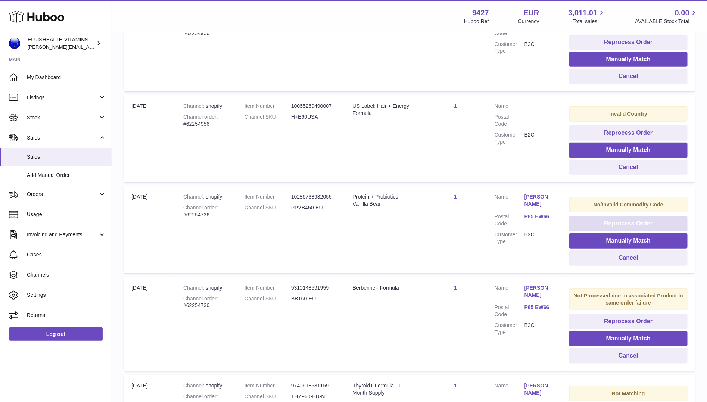
click at [649, 222] on button "Reprocess Order" at bounding box center [628, 223] width 118 height 15
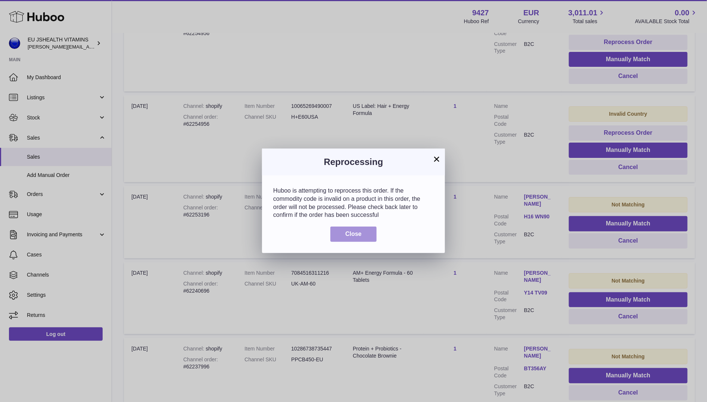
click at [363, 233] on button "Close" at bounding box center [353, 234] width 46 height 15
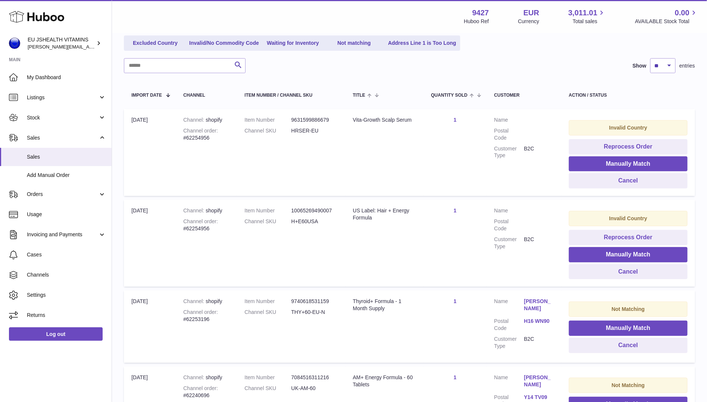
scroll to position [85, 0]
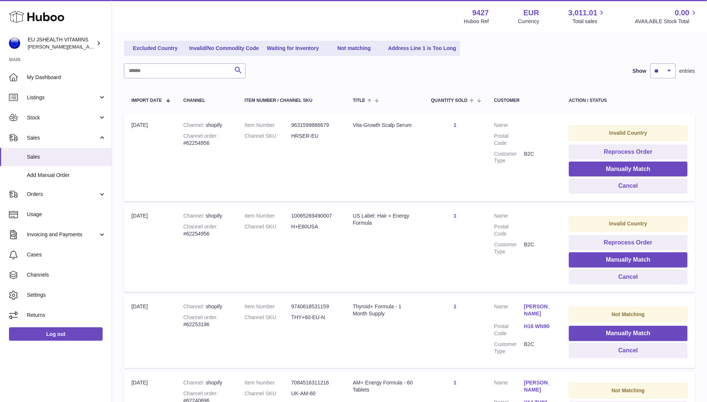
click at [201, 143] on div "Channel order #62254956" at bounding box center [206, 139] width 46 height 14
copy tr "Channel order #62254956"
click at [226, 129] on td "Channel shopify Channel order #62254956" at bounding box center [206, 157] width 61 height 87
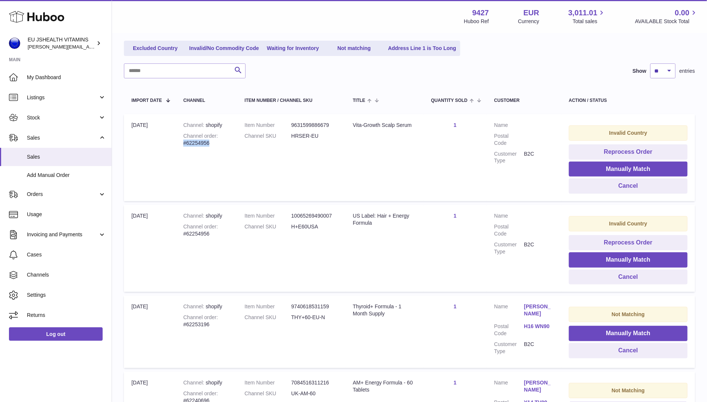
drag, startPoint x: 218, startPoint y: 144, endPoint x: 177, endPoint y: 144, distance: 41.1
click at [177, 144] on td "Channel shopify Channel order #62254956" at bounding box center [206, 157] width 61 height 87
copy div "#62254956"
click at [620, 185] on button "Cancel" at bounding box center [628, 185] width 119 height 15
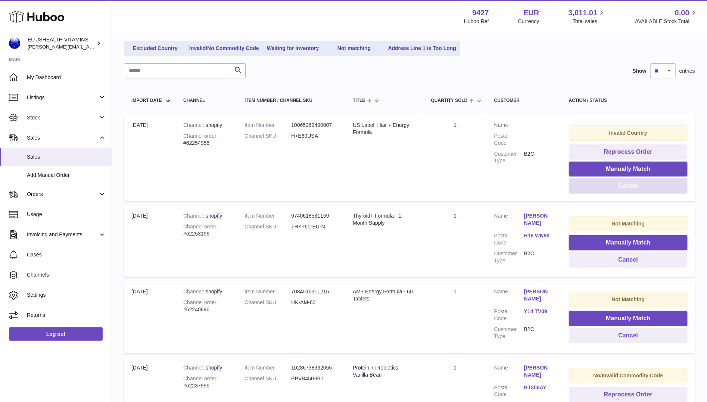
click at [613, 188] on button "Cancel" at bounding box center [628, 185] width 119 height 15
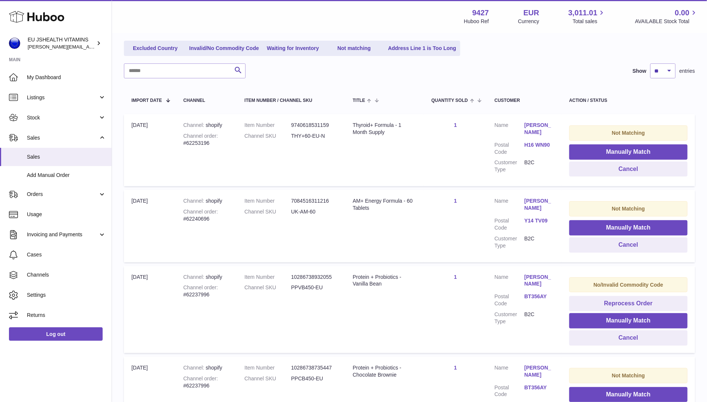
click at [318, 135] on dd "THY+60-EU-N" at bounding box center [314, 135] width 47 height 7
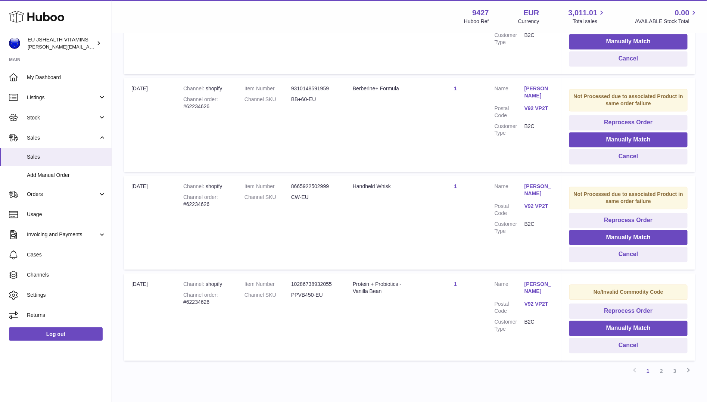
scroll to position [742, 0]
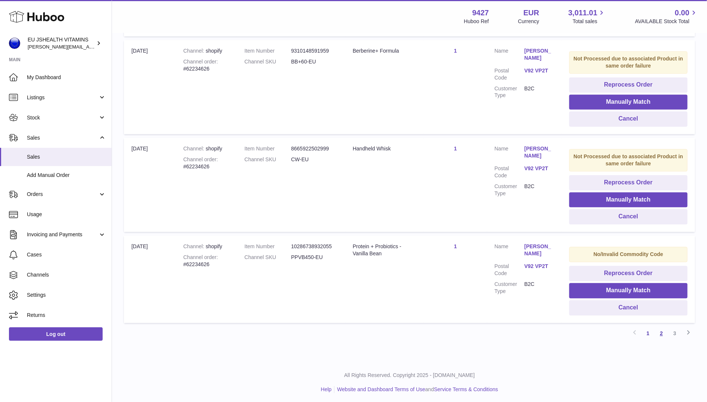
click at [661, 330] on link "2" at bounding box center [661, 333] width 13 height 13
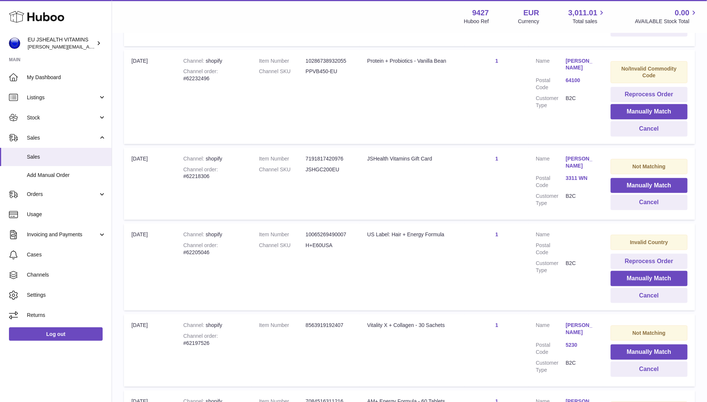
scroll to position [302, 0]
